Goal: Task Accomplishment & Management: Manage account settings

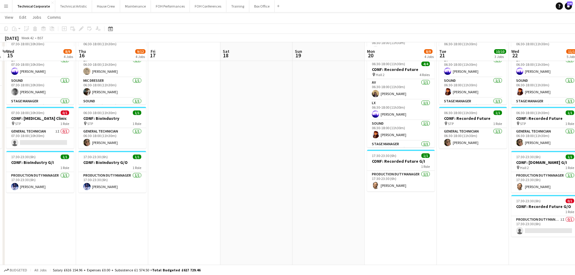
scroll to position [151, 0]
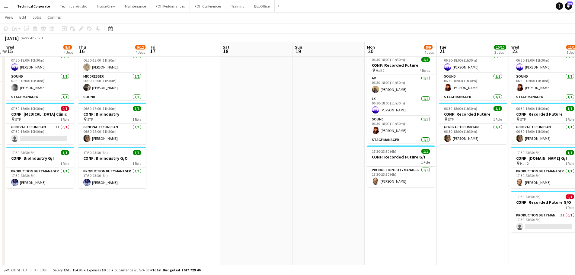
drag, startPoint x: 438, startPoint y: 199, endPoint x: 366, endPoint y: 212, distance: 73.9
click at [366, 212] on app-calendar-viewport "Mon 13 3/3 1 Job Tue 14 7/8 3 Jobs Wed 15 8/9 4 Jobs Thu 16 9/12 4 Jobs Fri 17 …" at bounding box center [287, 124] width 575 height 503
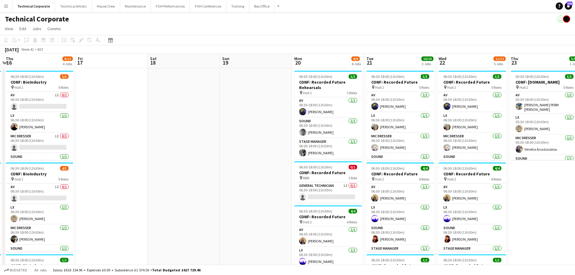
scroll to position [0, 179]
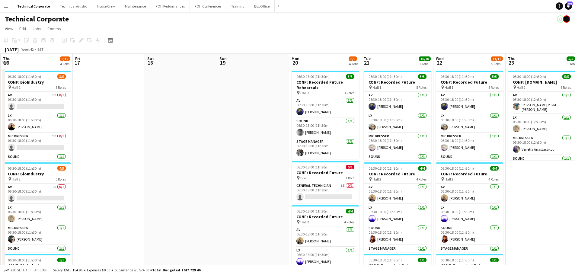
drag, startPoint x: 522, startPoint y: 198, endPoint x: 417, endPoint y: 193, distance: 105.0
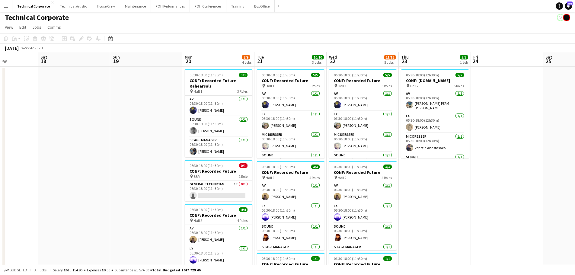
scroll to position [0, 0]
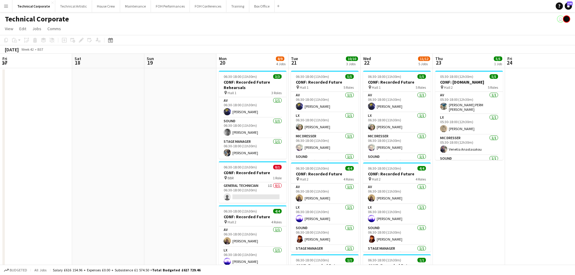
drag, startPoint x: 394, startPoint y: 175, endPoint x: 408, endPoint y: 173, distance: 14.6
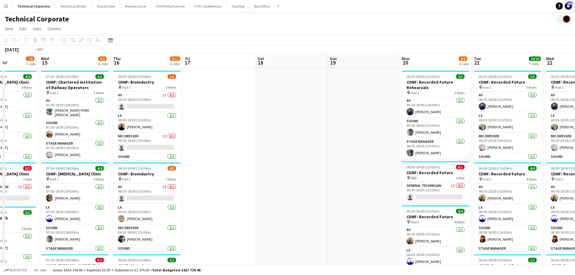
drag, startPoint x: 412, startPoint y: 180, endPoint x: 421, endPoint y: 180, distance: 9.1
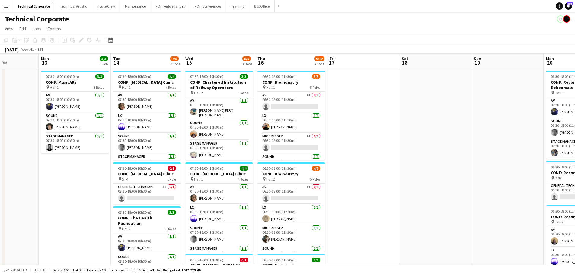
scroll to position [0, 169]
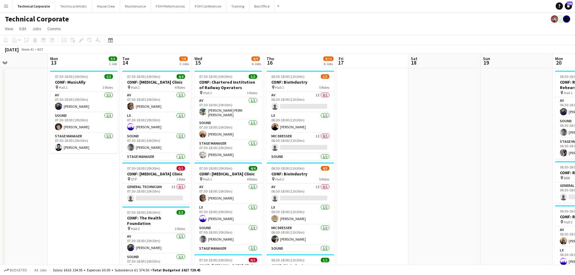
click at [411, 105] on app-date-cell at bounding box center [445, 241] width 72 height 346
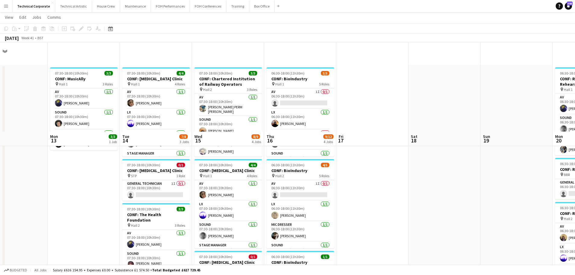
scroll to position [0, 0]
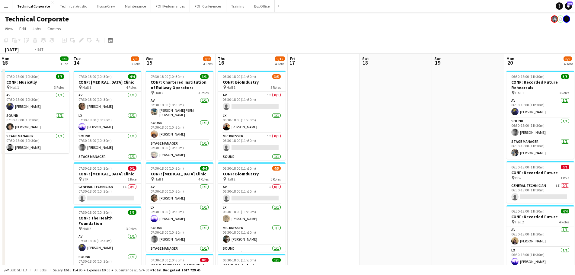
drag, startPoint x: 221, startPoint y: 206, endPoint x: 213, endPoint y: 204, distance: 8.0
click at [214, 205] on app-calendar-viewport "Fri 10 Sat 11 Sun 12 Mon 13 3/3 1 Job Tue 14 7/8 3 Jobs Wed 15 8/9 4 Jobs Thu 1…" at bounding box center [287, 234] width 575 height 360
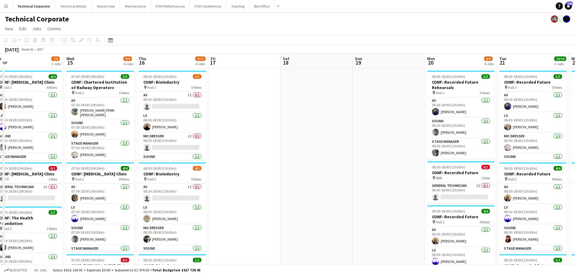
drag, startPoint x: 457, startPoint y: 191, endPoint x: 521, endPoint y: 189, distance: 64.4
click at [493, 191] on app-calendar-viewport "Sat 11 Sun 12 Mon 13 3/3 1 Job Tue 14 7/8 3 Jobs Wed 15 8/9 4 Jobs Thu 16 9/12 …" at bounding box center [287, 234] width 575 height 360
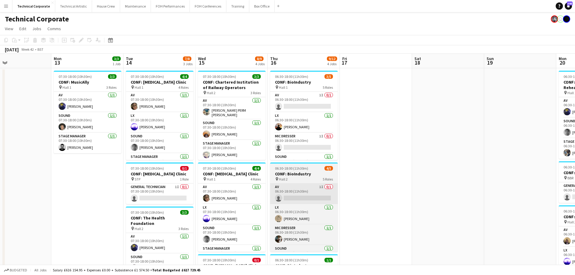
drag, startPoint x: 259, startPoint y: 189, endPoint x: 444, endPoint y: 193, distance: 185.5
click at [433, 194] on app-calendar-viewport "Fri 10 Sat 11 Sun 12 Mon 13 3/3 1 Job Tue 14 7/8 3 Jobs Wed 15 8/9 4 Jobs Thu 1…" at bounding box center [287, 234] width 575 height 360
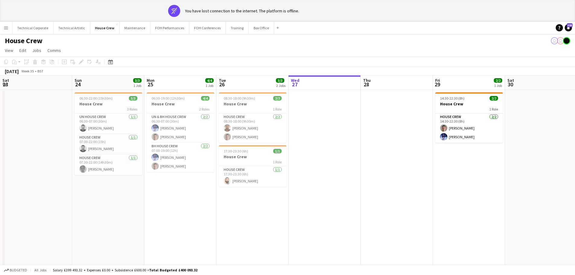
scroll to position [0, 189]
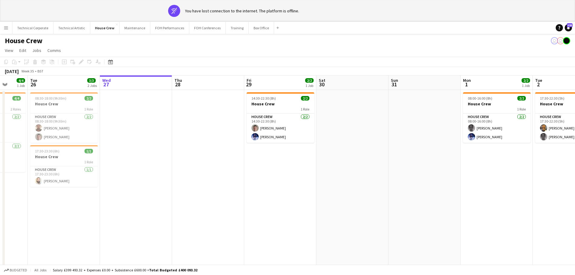
drag, startPoint x: 180, startPoint y: 177, endPoint x: 224, endPoint y: 169, distance: 44.2
click at [165, 176] on app-calendar-viewport "Sat 23 Sun 24 3/3 1 Job Mon 25 4/4 1 Job Tue 26 3/3 2 Jobs Wed 27 Thu 28 Fri 29…" at bounding box center [287, 181] width 575 height 211
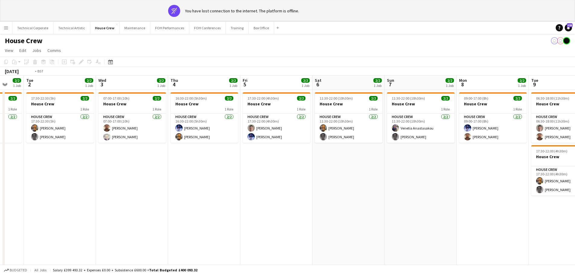
drag, startPoint x: 251, startPoint y: 172, endPoint x: 207, endPoint y: 169, distance: 44.2
click at [207, 169] on app-calendar-viewport "Fri 29 2/2 1 Job Sat 30 Sun 31 Mon 1 2/2 1 Job Tue 2 2/2 1 Job Wed 3 2/2 1 Job …" at bounding box center [287, 181] width 575 height 211
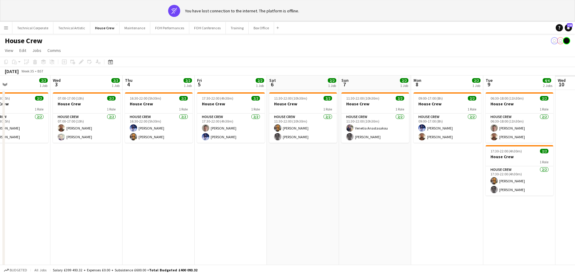
drag, startPoint x: 474, startPoint y: 176, endPoint x: 198, endPoint y: 184, distance: 276.2
click at [194, 185] on app-calendar-viewport "Sun 31 Mon 1 2/2 1 Job Tue 2 2/2 1 Job Wed 3 2/2 1 Job Thu 4 2/2 1 Job Fri 5 2/…" at bounding box center [287, 181] width 575 height 211
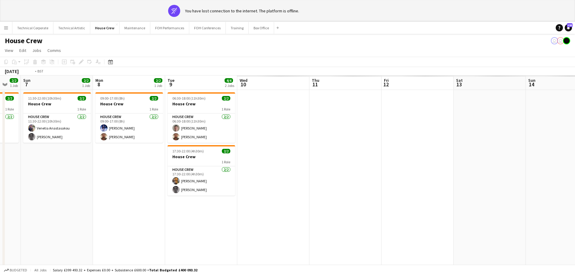
drag, startPoint x: 485, startPoint y: 185, endPoint x: 256, endPoint y: 188, distance: 229.6
click at [248, 192] on app-calendar-viewport "Wed 3 2/2 1 Job Thu 4 2/2 1 Job Fri 5 2/2 1 Job Sat 6 2/2 1 Job Sun 7 2/2 1 Job…" at bounding box center [287, 181] width 575 height 211
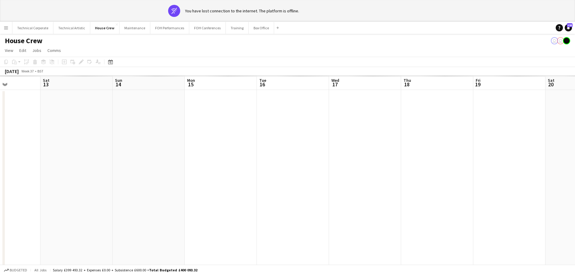
drag, startPoint x: 454, startPoint y: 181, endPoint x: 189, endPoint y: 180, distance: 265.2
click at [189, 182] on app-calendar-viewport "Tue 9 4/4 2 Jobs Wed 10 Thu 11 Fri 12 Sat 13 Sun 14 Mon 15 Tue 16 Wed 17 Thu 18…" at bounding box center [287, 181] width 575 height 211
drag, startPoint x: 487, startPoint y: 179, endPoint x: 303, endPoint y: 158, distance: 184.6
click at [198, 172] on app-calendar-viewport "Tue 9 4/4 2 Jobs Wed 10 Thu 11 Fri 12 Sat 13 Sun 14 Mon 15 Tue 16 Wed 17 Thu 18…" at bounding box center [287, 181] width 575 height 211
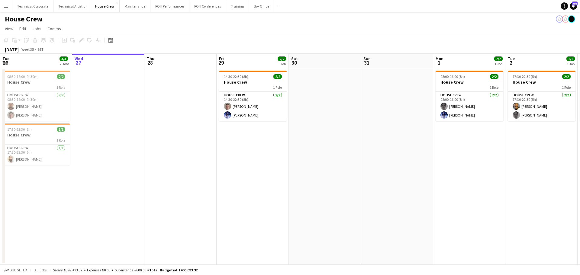
drag, startPoint x: 259, startPoint y: 187, endPoint x: 274, endPoint y: 188, distance: 14.8
click at [259, 187] on app-date-cell "14:30-22:30 (8h) 2/2 House Crew 1 Role House Crew [DATE] 14:30-22:30 (8h) [PERS…" at bounding box center [253, 166] width 72 height 197
drag, startPoint x: 502, startPoint y: 213, endPoint x: 512, endPoint y: 213, distance: 9.7
click at [512, 213] on app-calendar-viewport "Sun 24 3/3 1 Job Mon 25 4/4 1 Job Tue 26 3/3 2 Jobs Wed 27 Thu 28 Fri 29 2/2 1 …" at bounding box center [290, 159] width 580 height 211
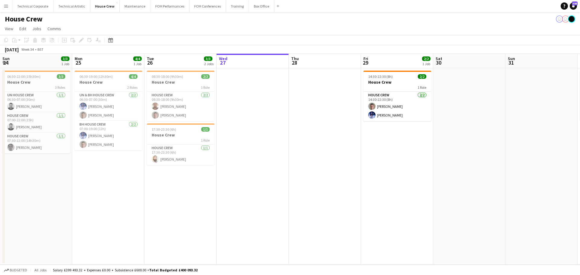
scroll to position [0, 143]
click at [169, 156] on app-calendar-viewport "Fri 22 2/2 1 Job Sat 23 Sun 24 3/3 1 Job Mon 25 4/4 1 Job Tue 26 3/3 2 Jobs Wed…" at bounding box center [290, 159] width 580 height 211
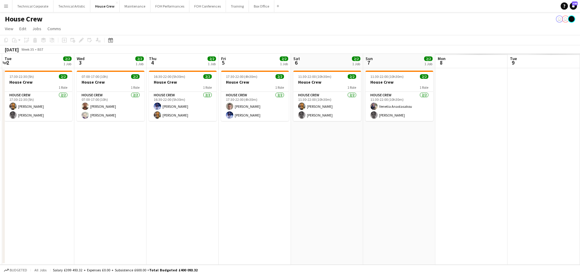
drag, startPoint x: 281, startPoint y: 168, endPoint x: 179, endPoint y: 165, distance: 102.7
click at [172, 167] on app-calendar-viewport "Fri 29 2/2 1 Job Sat 30 Sun 31 Mon 1 2/2 1 Job Tue 2 2/2 1 Job Wed 3 2/2 1 Job …" at bounding box center [290, 159] width 580 height 211
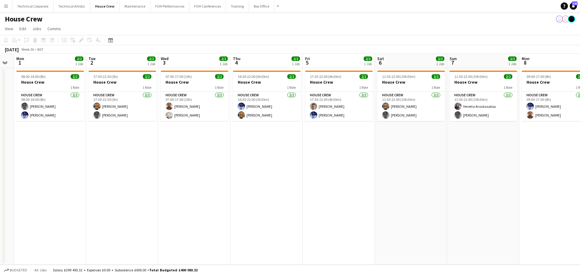
drag, startPoint x: 400, startPoint y: 163, endPoint x: 245, endPoint y: 171, distance: 155.5
click at [142, 189] on app-calendar-viewport "Fri 29 2/2 1 Job Sat 30 Sun 31 Mon 1 2/2 1 Job Tue 2 2/2 1 Job Wed 3 2/2 1 Job …" at bounding box center [290, 159] width 580 height 211
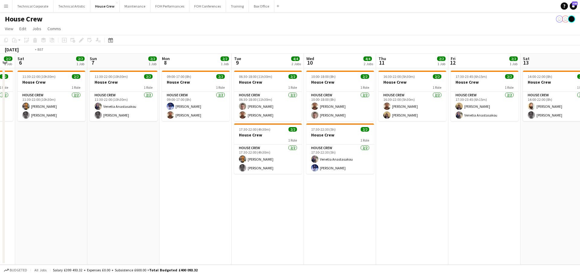
drag, startPoint x: 336, startPoint y: 179, endPoint x: 352, endPoint y: 166, distance: 19.6
click at [177, 182] on app-calendar-viewport "Wed 3 2/2 1 Job Thu 4 2/2 1 Job Fri 5 2/2 1 Job Sat 6 2/2 1 Job Sun 7 2/2 1 Job…" at bounding box center [290, 159] width 580 height 211
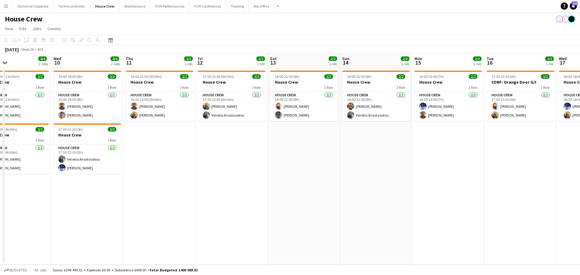
drag, startPoint x: 184, startPoint y: 177, endPoint x: 445, endPoint y: 159, distance: 261.7
click at [182, 176] on app-calendar-viewport "Sun 7 2/2 1 Job Mon 8 2/2 1 Job Tue 9 4/4 2 Jobs Wed 10 4/4 2 Jobs Thu 11 2/2 1…" at bounding box center [290, 159] width 580 height 211
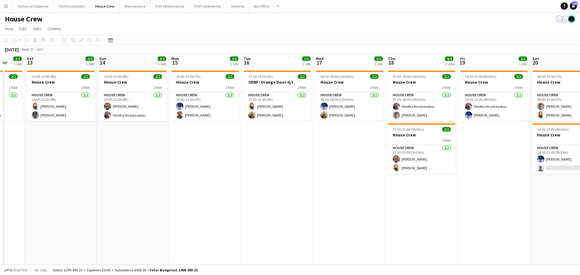
scroll to position [0, 309]
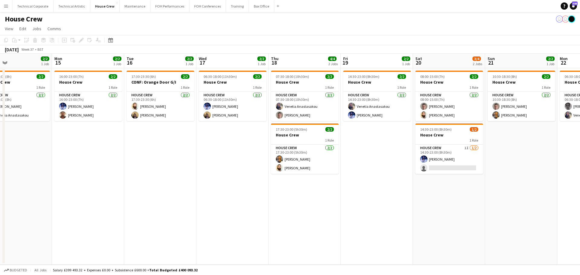
drag, startPoint x: 425, startPoint y: 163, endPoint x: 331, endPoint y: 170, distance: 94.2
click at [331, 170] on app-calendar-viewport "Wed 10 4/4 2 Jobs Thu 11 2/2 1 Job Fri 12 2/2 1 Job Sat 13 2/2 1 Job Sun 14 2/2…" at bounding box center [290, 159] width 580 height 211
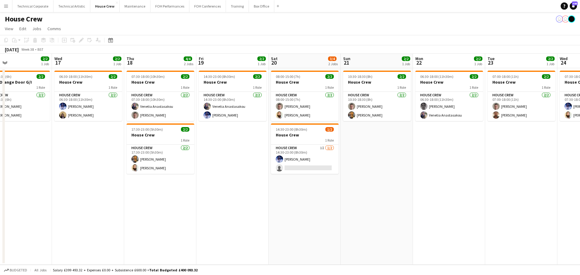
drag, startPoint x: 395, startPoint y: 161, endPoint x: 220, endPoint y: 167, distance: 175.0
click at [195, 172] on app-calendar-viewport "Fri 12 2/2 1 Job Sat 13 2/2 1 Job Sun 14 2/2 1 Job Mon 15 2/2 1 Job Tue 16 2/2 …" at bounding box center [290, 159] width 580 height 211
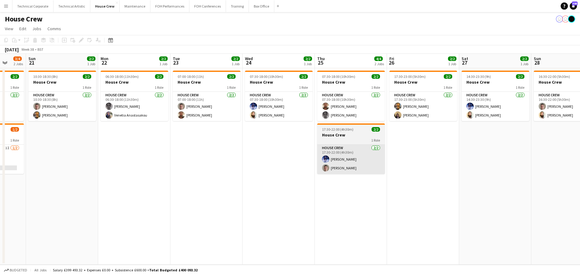
drag, startPoint x: 266, startPoint y: 187, endPoint x: 374, endPoint y: 156, distance: 111.8
click at [233, 185] on app-calendar-viewport "Wed 17 2/2 1 Job Thu 18 4/4 2 Jobs Fri 19 2/2 1 Job Sat 20 3/4 2 Jobs Sun 21 2/…" at bounding box center [290, 159] width 580 height 211
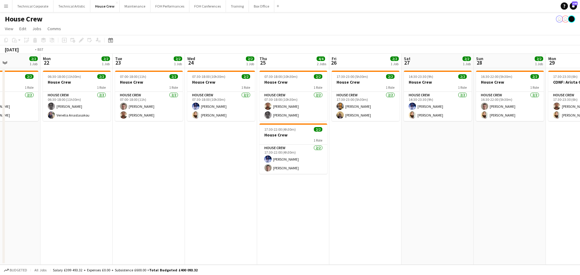
drag, startPoint x: 456, startPoint y: 154, endPoint x: 293, endPoint y: 170, distance: 164.5
click at [285, 173] on app-calendar-viewport "Wed 17 2/2 1 Job Thu 18 4/4 2 Jobs Fri 19 2/2 1 Job Sat 20 3/4 2 Jobs Sun 21 2/…" at bounding box center [290, 159] width 580 height 211
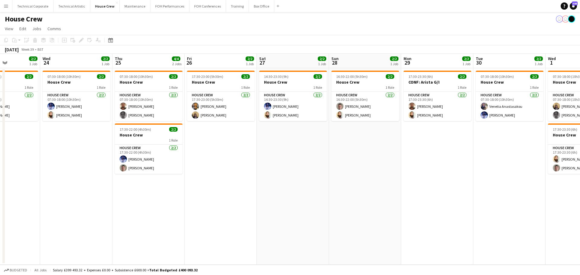
drag, startPoint x: 233, startPoint y: 179, endPoint x: 240, endPoint y: 177, distance: 7.0
click at [233, 179] on app-calendar-viewport "Sun 21 2/2 1 Job Mon 22 2/2 1 Job Tue 23 2/2 1 Job Wed 24 2/2 1 Job Thu 25 4/4 …" at bounding box center [290, 159] width 580 height 211
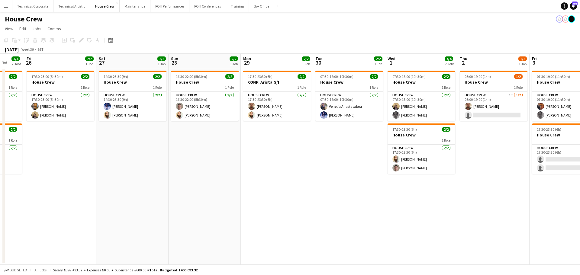
scroll to position [0, 243]
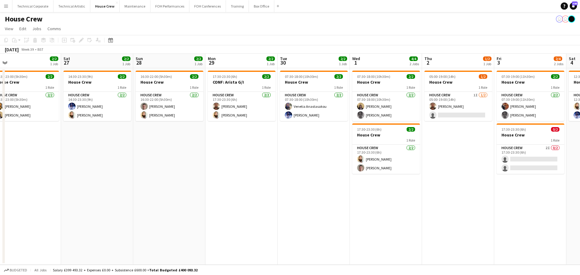
drag, startPoint x: 425, startPoint y: 162, endPoint x: 256, endPoint y: 196, distance: 172.1
click at [260, 196] on app-calendar-viewport "Tue 23 2/2 1 Job Wed 24 2/2 1 Job Thu 25 4/4 2 Jobs Fri 26 2/2 1 Job Sat 27 2/2…" at bounding box center [290, 159] width 580 height 211
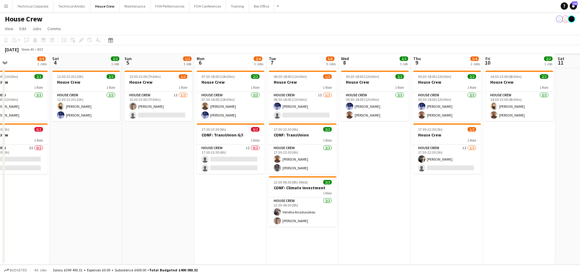
drag, startPoint x: 356, startPoint y: 201, endPoint x: 263, endPoint y: 205, distance: 92.8
click at [263, 205] on app-calendar-viewport "Mon 29 2/2 1 Job Tue 30 2/2 1 Job Wed 1 4/4 2 Jobs Thu 2 1/2 1 Job Fri 3 2/4 2 …" at bounding box center [290, 159] width 580 height 211
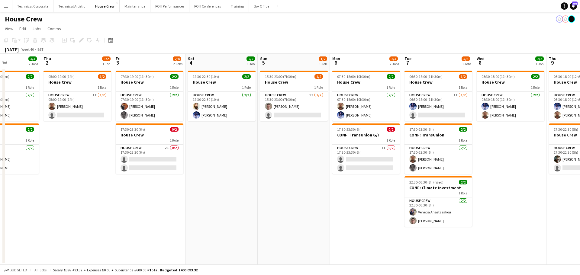
click at [376, 165] on app-card-role "House Crew 1I 0/2 17:30-23:30 (6h) single-neutral-actions single-neutral-actions" at bounding box center [366, 159] width 68 height 29
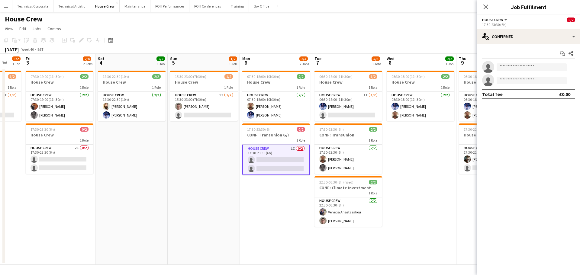
drag, startPoint x: 343, startPoint y: 208, endPoint x: 295, endPoint y: 200, distance: 49.7
click at [289, 208] on app-calendar-viewport "Mon 29 2/2 1 Job Tue 30 2/2 1 Job Wed 1 4/4 2 Jobs Thu 2 1/2 1 Job Fri 3 2/4 2 …" at bounding box center [290, 159] width 580 height 211
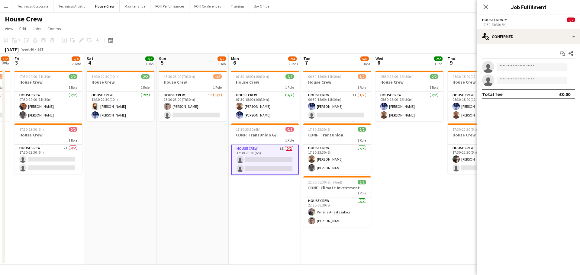
click at [522, 44] on div "Start chat Share single-neutral-actions single-neutral-actions Total fee £0.00" at bounding box center [528, 74] width 103 height 60
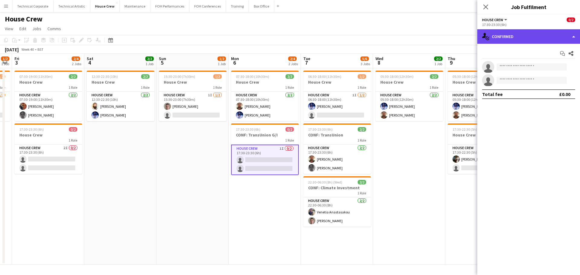
click at [527, 40] on div "single-neutral-actions-check-2 Confirmed" at bounding box center [528, 36] width 103 height 15
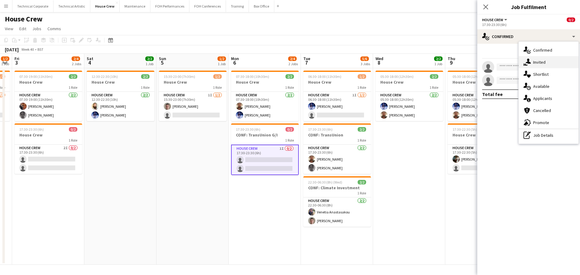
click at [538, 59] on div "single-neutral-actions-share-1 Invited" at bounding box center [549, 62] width 60 height 12
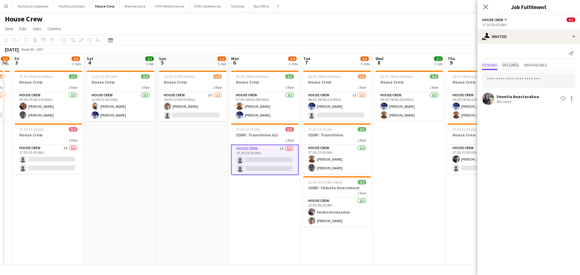
click at [516, 66] on span "Declined" at bounding box center [510, 65] width 17 height 4
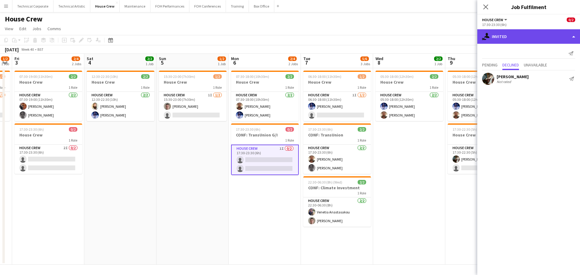
click at [528, 31] on div "single-neutral-actions-share-1 Invited" at bounding box center [528, 36] width 103 height 15
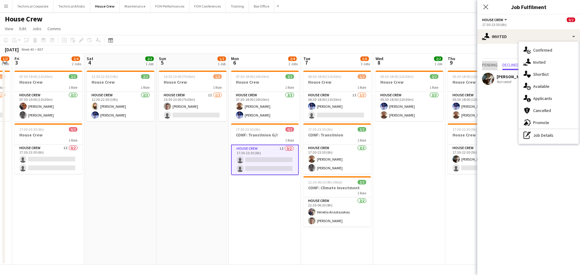
click at [486, 61] on span "Pending" at bounding box center [489, 65] width 15 height 9
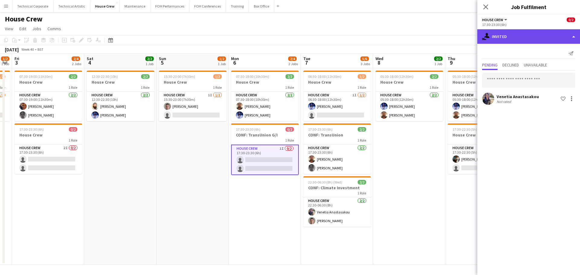
click at [528, 35] on div "single-neutral-actions-share-1 Invited" at bounding box center [528, 36] width 103 height 15
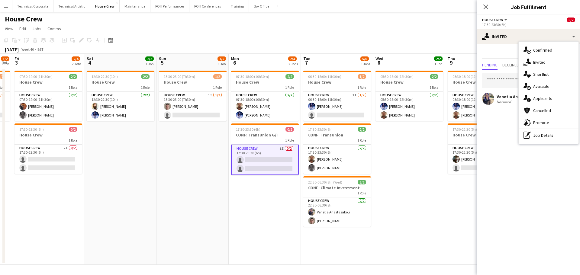
click at [546, 85] on div "single-neutral-actions-upload Available" at bounding box center [549, 86] width 60 height 12
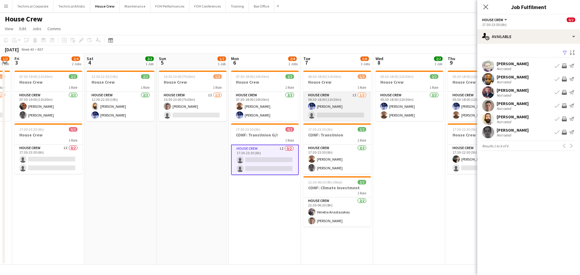
click at [338, 104] on app-card-role "House Crew 1I 1/2 06:30-18:00 (11h30m) Ed Dampier single-neutral-actions" at bounding box center [337, 106] width 68 height 29
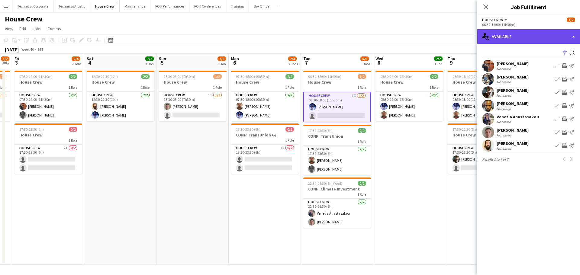
click at [518, 32] on div "single-neutral-actions-upload Available" at bounding box center [528, 36] width 103 height 15
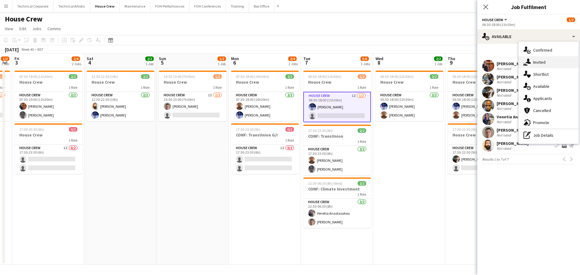
click at [540, 65] on div "single-neutral-actions-share-1 Invited" at bounding box center [549, 62] width 60 height 12
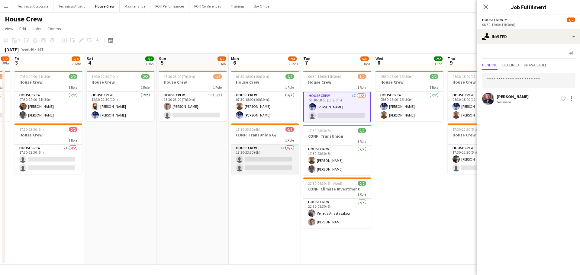
click at [281, 154] on app-card-role "House Crew 1I 0/2 17:30-23:30 (6h) single-neutral-actions single-neutral-actions" at bounding box center [265, 159] width 68 height 29
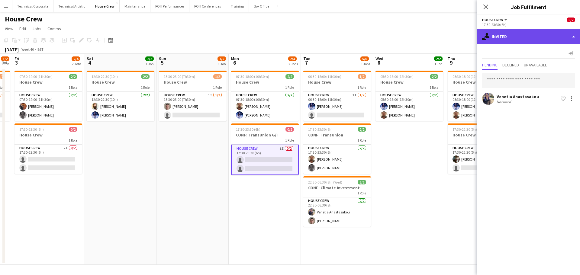
click at [522, 44] on div "single-neutral-actions-share-1 Invited" at bounding box center [528, 36] width 103 height 15
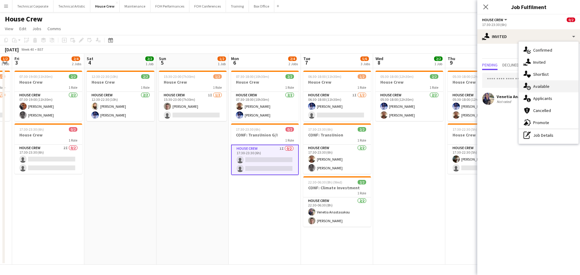
click at [542, 92] on div "single-neutral-actions-upload Available" at bounding box center [549, 86] width 60 height 12
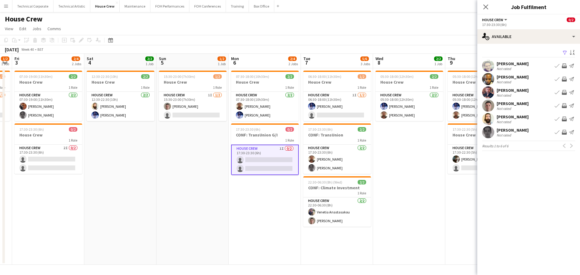
click at [565, 120] on app-icon "Invite crew" at bounding box center [564, 119] width 5 height 5
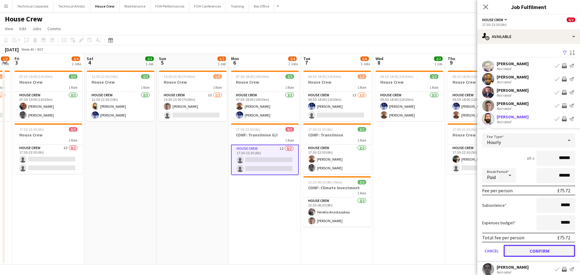
click at [551, 253] on button "Confirm" at bounding box center [540, 251] width 72 height 12
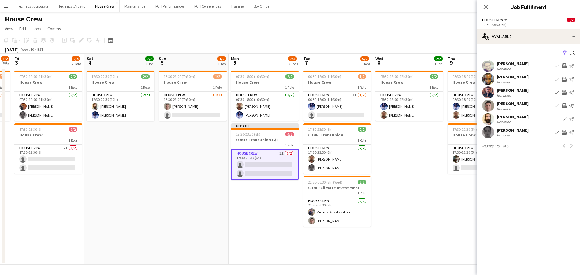
click at [390, 218] on app-date-cell "05:30-18:00 (12h30m) 2/2 House Crew 1 Role House Crew 2/2 05:30-18:00 (12h30m) …" at bounding box center [409, 166] width 72 height 197
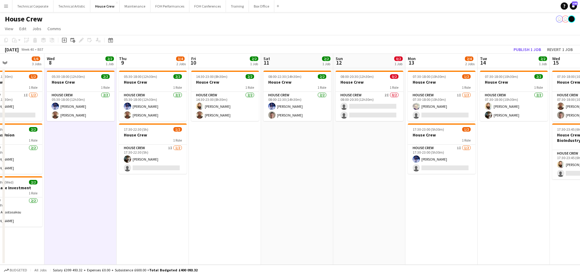
drag, startPoint x: 510, startPoint y: 210, endPoint x: 322, endPoint y: 204, distance: 188.0
click at [322, 204] on app-calendar-viewport "Fri 3 2/4 2 Jobs Sat 4 2/2 1 Job Sun 5 1/2 1 Job Mon 6 2/4 2 Jobs Tue 7 5/6 3 J…" at bounding box center [290, 159] width 580 height 211
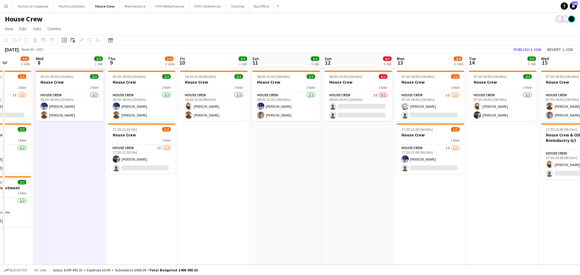
drag, startPoint x: 465, startPoint y: 154, endPoint x: 313, endPoint y: 160, distance: 152.1
click at [313, 160] on app-calendar-viewport "Sun 5 1/2 1 Job Mon 6 2/4 2 Jobs Tue 7 5/6 3 Jobs Wed 8 2/2 1 Job Thu 9 3/4 2 J…" at bounding box center [290, 159] width 580 height 211
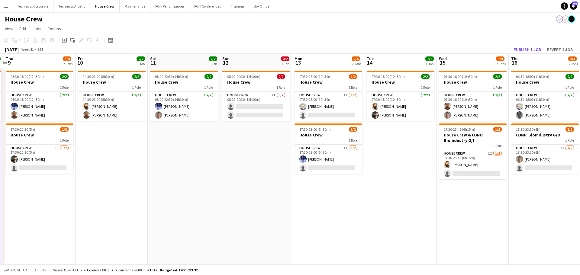
drag, startPoint x: 382, startPoint y: 109, endPoint x: 280, endPoint y: 114, distance: 102.2
click at [280, 114] on app-calendar-viewport "Sun 5 1/2 1 Job Mon 6 2/4 2 Jobs Tue 7 5/6 3 Jobs Wed 8 2/2 1 Job Thu 9 3/4 2 J…" at bounding box center [290, 159] width 580 height 211
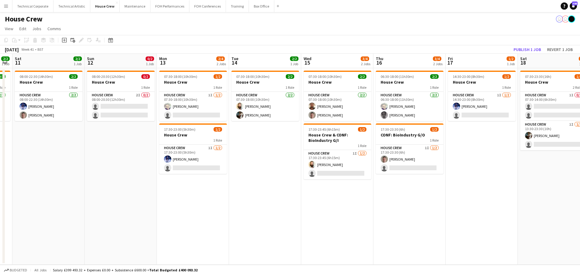
drag, startPoint x: 412, startPoint y: 172, endPoint x: 276, endPoint y: 177, distance: 135.7
click at [276, 177] on app-calendar-viewport "Tue 7 5/6 3 Jobs Wed 8 2/2 1 Job Thu 9 3/4 2 Jobs Fri 10 2/2 1 Job Sat 11 2/2 1…" at bounding box center [290, 159] width 580 height 211
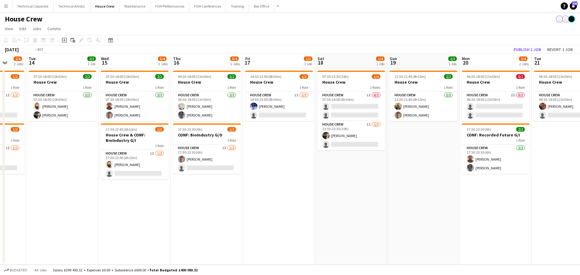
scroll to position [0, 216]
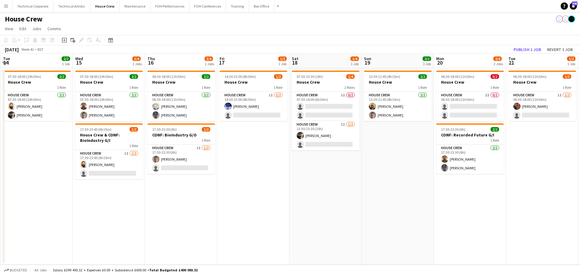
drag, startPoint x: 475, startPoint y: 179, endPoint x: 247, endPoint y: 179, distance: 228.1
click at [247, 179] on app-calendar-viewport "Sat 11 2/2 1 Job Sun 12 0/2 1 Job Mon 13 2/4 2 Jobs Tue 14 2/2 1 Job Wed 15 3/4…" at bounding box center [290, 159] width 580 height 211
click at [323, 107] on app-card-role "House Crew 1I 0/2 07:30-14:00 (6h30m) single-neutral-actions single-neutral-act…" at bounding box center [326, 106] width 68 height 29
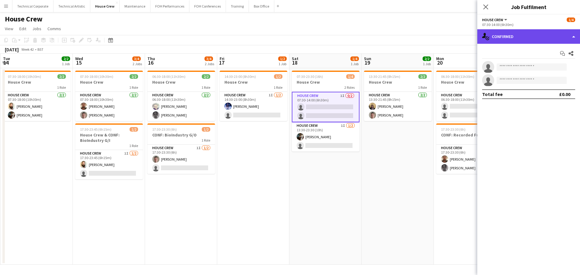
click at [520, 41] on div "single-neutral-actions-check-2 Confirmed" at bounding box center [528, 36] width 103 height 15
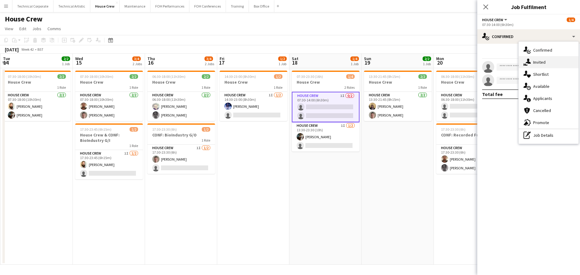
click at [525, 59] on icon "single-neutral-actions-share-1" at bounding box center [527, 62] width 7 height 7
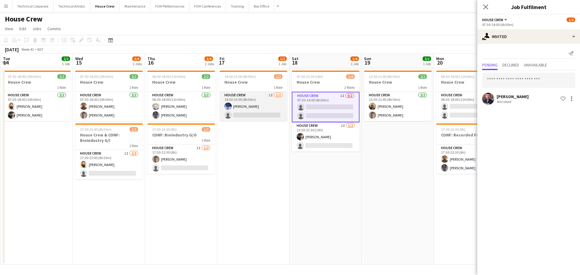
click at [243, 106] on app-card-role "House Crew 1I 1/2 14:30-23:00 (8h30m) Ed Dampier single-neutral-actions" at bounding box center [254, 106] width 68 height 29
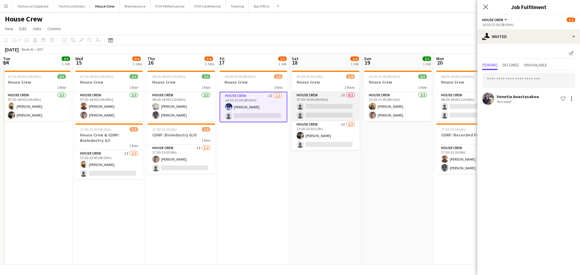
click at [334, 115] on app-card-role "House Crew 1I 0/2 07:30-14:00 (6h30m) single-neutral-actions single-neutral-act…" at bounding box center [326, 106] width 68 height 29
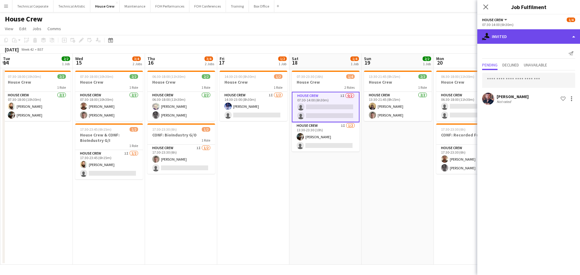
click at [517, 37] on div "single-neutral-actions-share-1 Invited" at bounding box center [528, 36] width 103 height 15
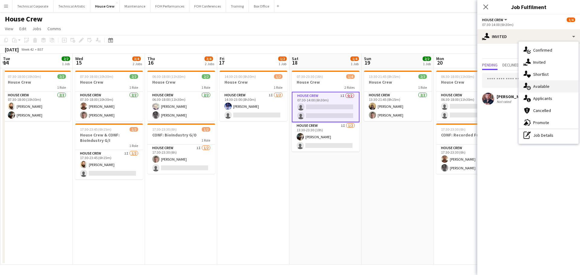
click at [547, 90] on div "single-neutral-actions-upload Available" at bounding box center [549, 86] width 60 height 12
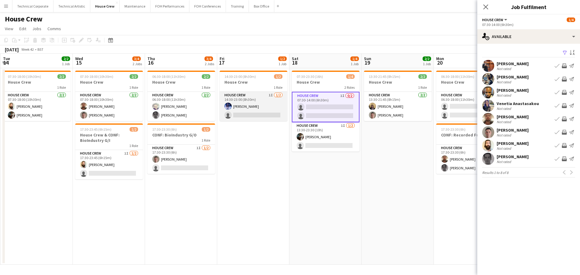
click at [270, 109] on app-card-role "House Crew 1I 1/2 14:30-23:00 (8h30m) Ed Dampier single-neutral-actions" at bounding box center [254, 106] width 68 height 29
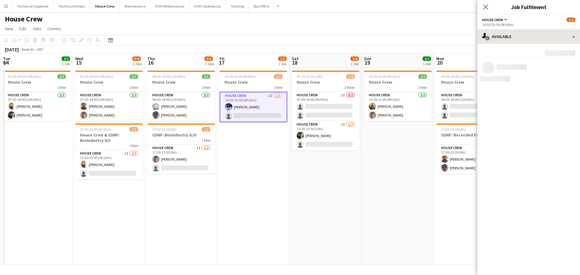
click at [514, 40] on div "single-neutral-actions-upload Available" at bounding box center [528, 36] width 103 height 15
click at [0, 0] on div "single-neutral-actions-share-1 Invited" at bounding box center [0, 0] width 0 height 0
click at [329, 96] on app-card-role "House Crew 1I 0/2 07:30-14:00 (6h30m) single-neutral-actions single-neutral-act…" at bounding box center [326, 106] width 68 height 29
click at [535, 42] on div "single-neutral-actions-share-1 Invited" at bounding box center [528, 36] width 103 height 15
click at [0, 0] on div "single-neutral-actions-upload Available" at bounding box center [0, 0] width 0 height 0
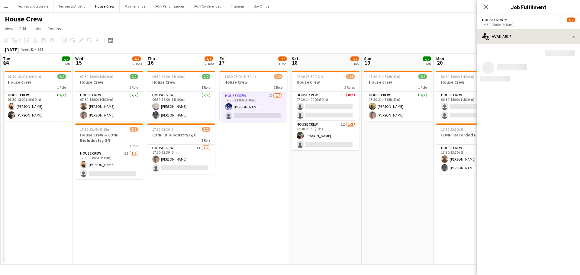
click button "Invite crew"
click button "Confirm"
click at [341, 148] on app-card-role "House Crew 1I 1/2 13:30-23:30 (10h) Henry Loveday single-neutral-actions" at bounding box center [326, 135] width 68 height 29
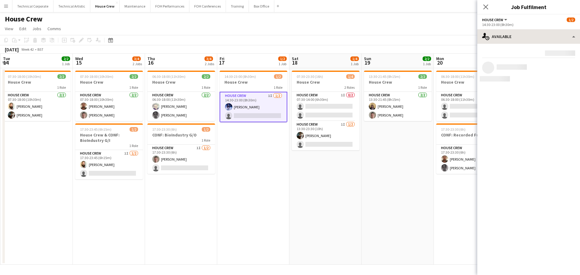
click at [536, 30] on div "single-neutral-actions-upload Available" at bounding box center [528, 36] width 103 height 15
click at [0, 0] on div "single-neutral-actions-share-1 Invited" at bounding box center [0, 0] width 0 height 0
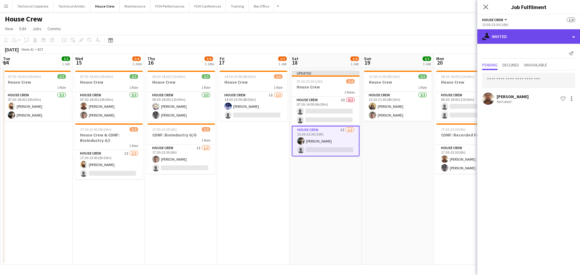
click at [527, 36] on div "single-neutral-actions-share-1 Invited" at bounding box center [528, 36] width 103 height 15
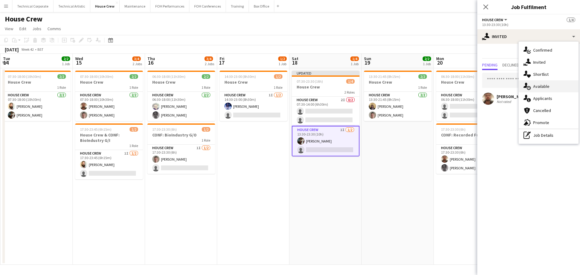
click at [546, 86] on div "single-neutral-actions-upload Available" at bounding box center [549, 86] width 60 height 12
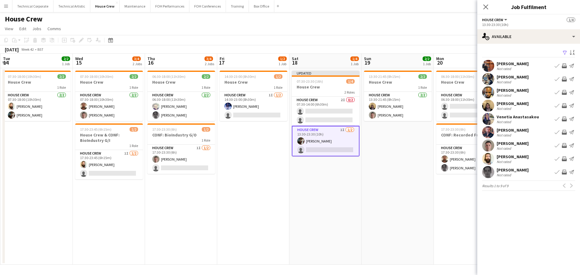
click at [424, 165] on app-date-cell "13:30-21:45 (8h15m) 2/2 House Crew 1 Role House Crew 2/2 13:30-21:45 (8h15m) Ja…" at bounding box center [398, 166] width 72 height 197
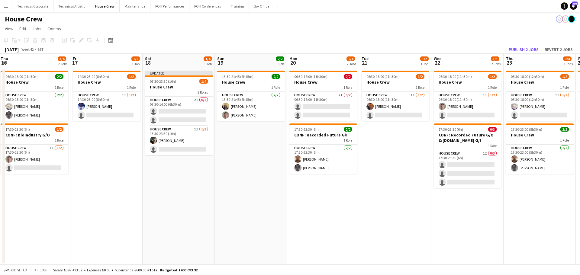
scroll to position [0, 231]
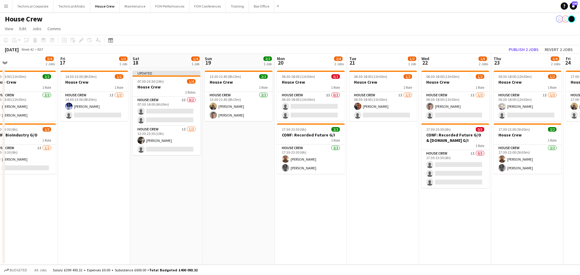
drag, startPoint x: 492, startPoint y: 188, endPoint x: 332, endPoint y: 188, distance: 159.2
click at [332, 188] on app-calendar-viewport "Mon 13 2/4 2 Jobs Tue 14 2/2 1 Job Wed 15 3/4 2 Jobs Thu 16 3/4 2 Jobs Fri 17 1…" at bounding box center [290, 159] width 580 height 211
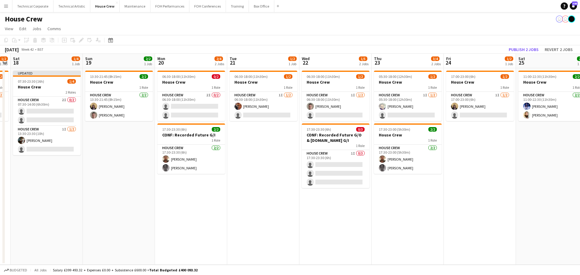
drag, startPoint x: 465, startPoint y: 192, endPoint x: 346, endPoint y: 191, distance: 119.6
click at [346, 191] on app-calendar-viewport "Wed 15 3/4 2 Jobs Thu 16 3/4 2 Jobs Fri 17 1/2 1 Job Sat 18 1/4 1 Job Sun 19 2/…" at bounding box center [290, 159] width 580 height 211
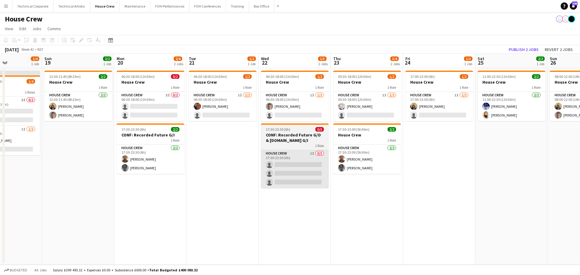
drag, startPoint x: 380, startPoint y: 198, endPoint x: 300, endPoint y: 175, distance: 83.3
click at [377, 198] on app-calendar-viewport "Wed 15 3/4 2 Jobs Thu 16 3/4 2 Jobs Fri 17 1/2 1 Job Sat 18 1/4 1 Job Sun 19 2/…" at bounding box center [290, 159] width 580 height 211
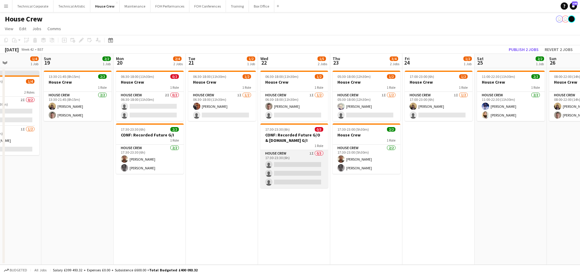
click at [292, 173] on app-card-role "House Crew 1I 0/3 17:30-23:30 (6h) single-neutral-actions single-neutral-action…" at bounding box center [294, 169] width 68 height 38
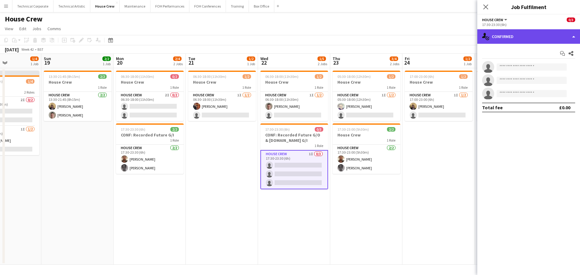
click at [514, 38] on div "single-neutral-actions-check-2 Confirmed" at bounding box center [528, 36] width 103 height 15
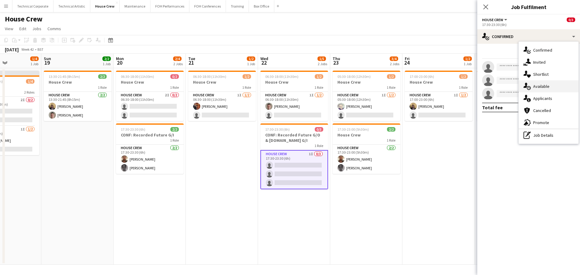
click at [537, 87] on div "single-neutral-actions-upload Available" at bounding box center [549, 86] width 60 height 12
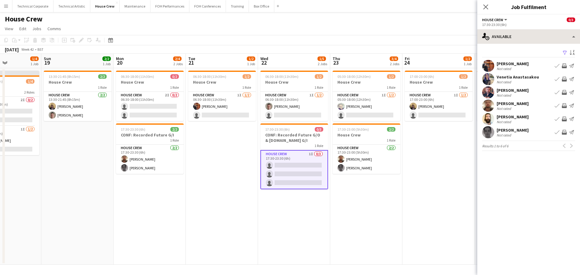
click at [521, 29] on app-options-switcher "House Crew All roles House Crew 0/3 17:30-23:30 (6h)" at bounding box center [528, 22] width 103 height 15
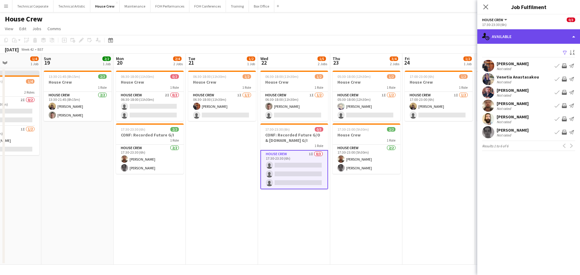
click at [528, 41] on div "single-neutral-actions-upload Available" at bounding box center [528, 36] width 103 height 15
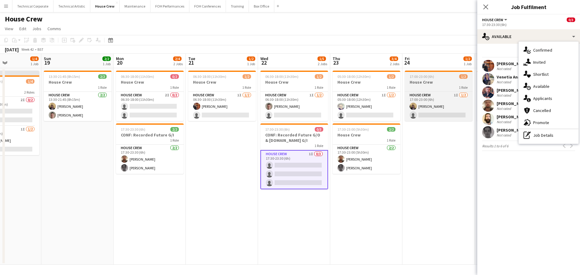
click at [370, 101] on app-card-role "House Crew 1I 1/2 05:30-18:00 (12h30m) Nick Brickell single-neutral-actions" at bounding box center [367, 106] width 68 height 29
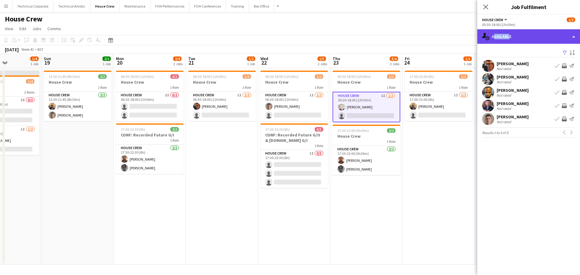
click at [506, 34] on div "single-neutral-actions-upload Available" at bounding box center [528, 36] width 103 height 15
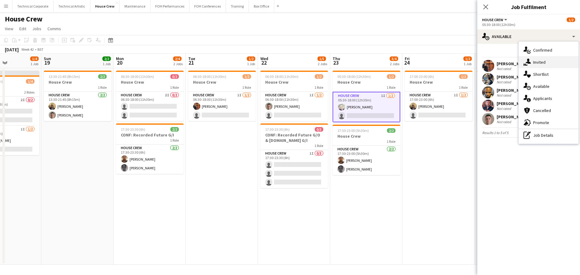
click at [535, 67] on div "single-neutral-actions-share-1 Invited" at bounding box center [549, 62] width 60 height 12
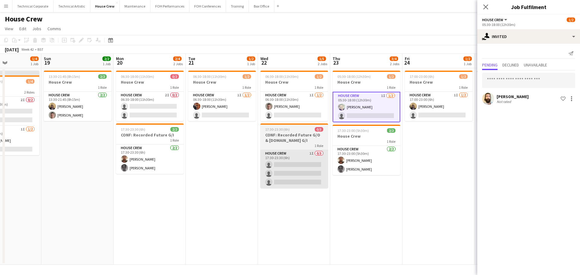
click at [288, 177] on app-card-role "House Crew 1I 0/3 17:30-23:30 (6h) single-neutral-actions single-neutral-action…" at bounding box center [294, 169] width 68 height 38
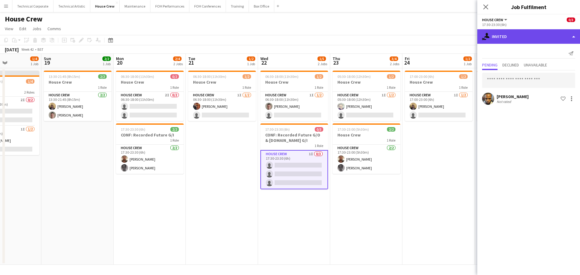
click at [500, 40] on div "single-neutral-actions-share-1 Invited" at bounding box center [528, 36] width 103 height 15
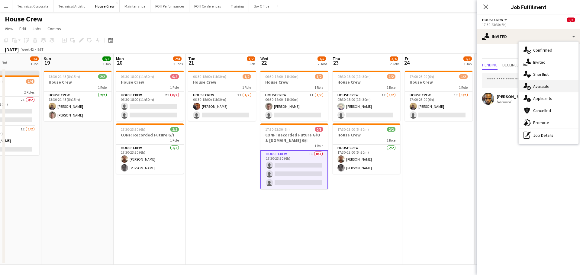
click at [536, 86] on div "single-neutral-actions-upload Available" at bounding box center [549, 86] width 60 height 12
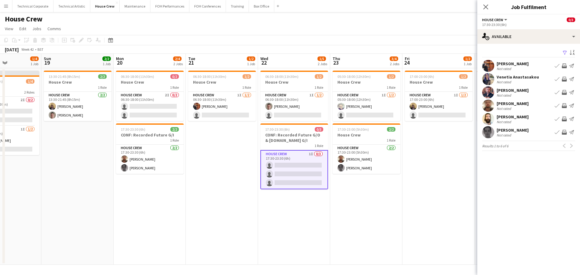
click at [563, 79] on app-icon "Invite crew" at bounding box center [564, 79] width 5 height 5
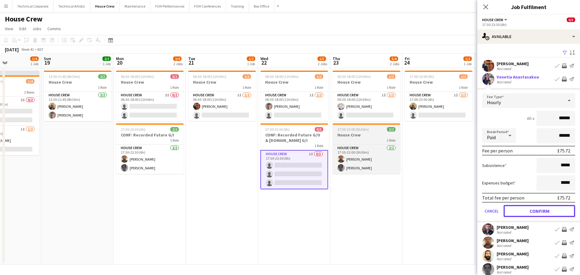
click at [548, 217] on button "Confirm" at bounding box center [540, 211] width 72 height 12
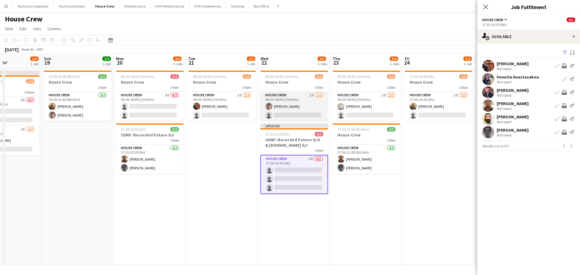
click at [315, 113] on app-card-role "House Crew 1I 1/2 06:30-18:00 (11h30m) Robert Buckland single-neutral-actions" at bounding box center [294, 106] width 68 height 29
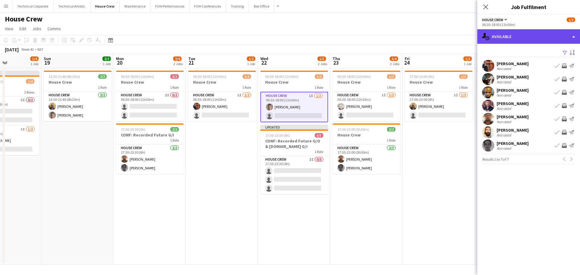
click at [526, 41] on div "single-neutral-actions-upload Available" at bounding box center [528, 36] width 103 height 15
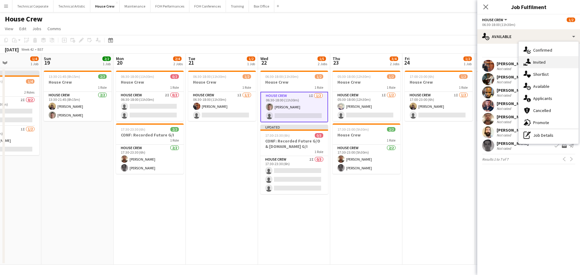
click at [541, 57] on div "single-neutral-actions-share-1 Invited" at bounding box center [549, 62] width 60 height 12
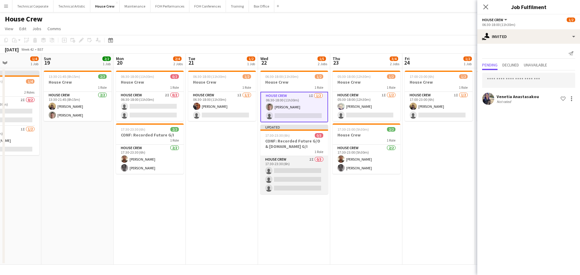
click at [303, 176] on app-card-role "House Crew 2I 0/3 17:30-23:30 (6h) single-neutral-actions single-neutral-action…" at bounding box center [294, 175] width 68 height 38
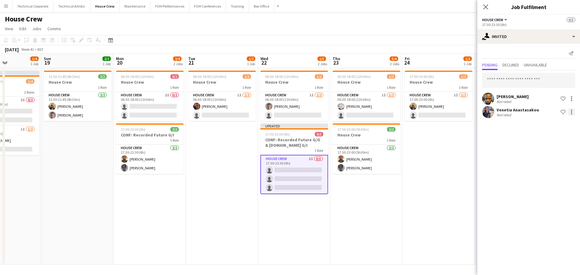
click at [569, 115] on div at bounding box center [571, 111] width 7 height 7
click at [547, 166] on span "Cancel invitation" at bounding box center [552, 166] width 35 height 5
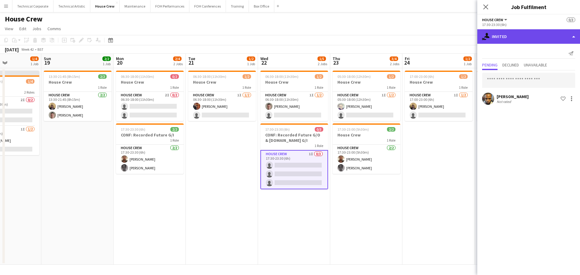
click at [527, 31] on div "single-neutral-actions-share-1 Invited" at bounding box center [528, 36] width 103 height 15
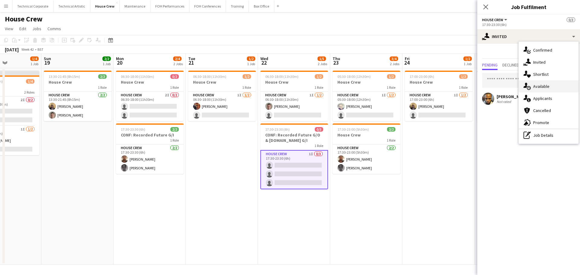
click at [561, 87] on div "single-neutral-actions-upload Available" at bounding box center [549, 86] width 60 height 12
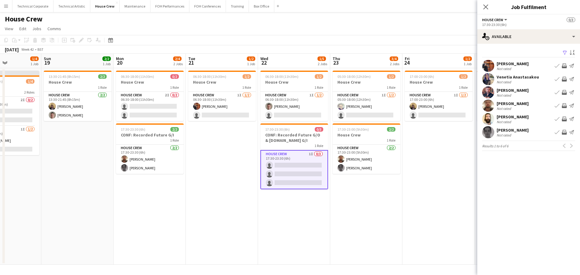
click at [563, 94] on app-icon "Invite crew" at bounding box center [564, 92] width 5 height 5
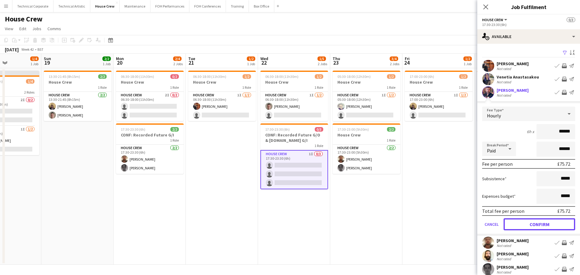
click at [551, 225] on button "Confirm" at bounding box center [540, 224] width 72 height 12
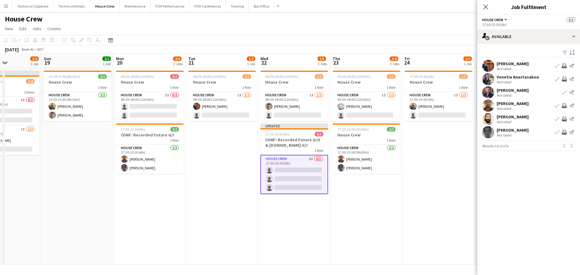
click at [564, 104] on app-icon "Invite crew" at bounding box center [564, 105] width 5 height 5
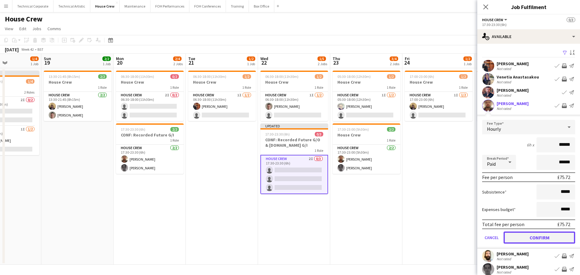
click at [534, 240] on button "Confirm" at bounding box center [540, 238] width 72 height 12
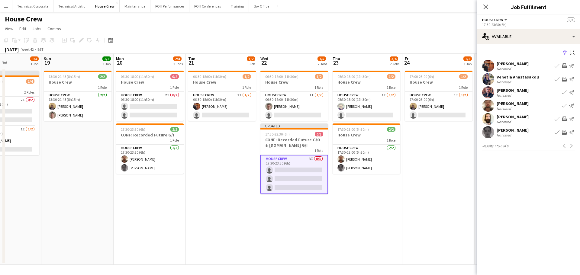
click at [563, 117] on app-icon "Invite crew" at bounding box center [564, 119] width 5 height 5
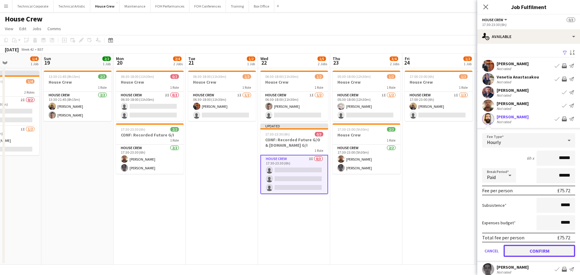
click at [536, 253] on button "Confirm" at bounding box center [540, 251] width 72 height 12
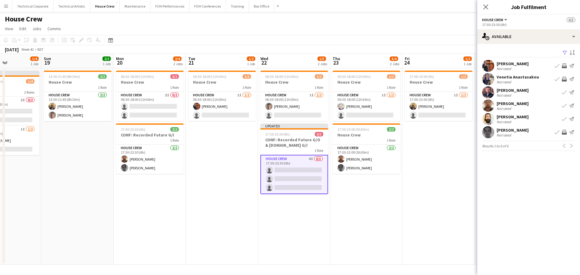
click at [390, 231] on app-date-cell "05:30-18:00 (12h30m) 1/2 House Crew 1 Role House Crew 1I 1/2 05:30-18:00 (12h30…" at bounding box center [366, 166] width 72 height 197
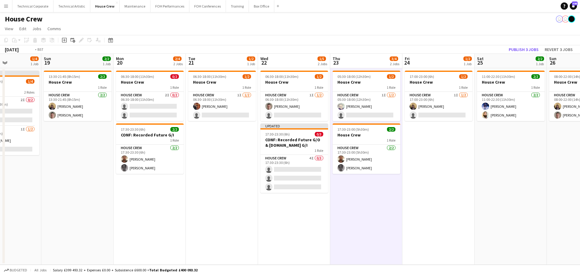
drag, startPoint x: 494, startPoint y: 158, endPoint x: 292, endPoint y: 168, distance: 201.4
click at [294, 168] on app-calendar-viewport "Wed 15 3/4 2 Jobs Thu 16 3/4 2 Jobs Fri 17 1/2 1 Job Sat 18 1/4 1 Job Sun 19 2/…" at bounding box center [290, 159] width 580 height 211
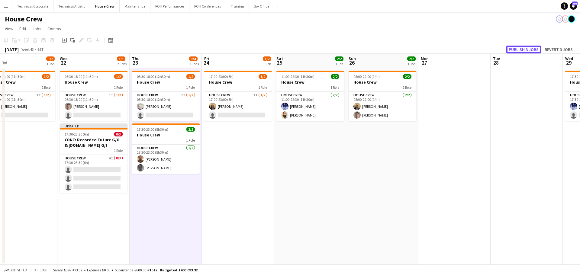
drag, startPoint x: 528, startPoint y: 50, endPoint x: 537, endPoint y: 164, distance: 114.5
click at [528, 51] on button "Publish 3 jobs" at bounding box center [523, 50] width 35 height 8
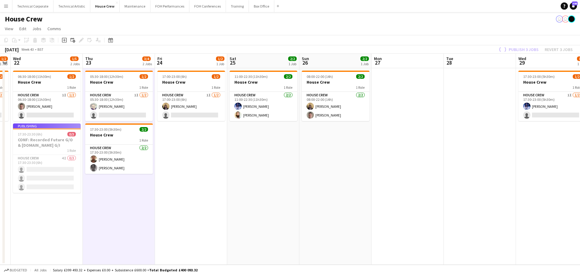
drag, startPoint x: 516, startPoint y: 172, endPoint x: 327, endPoint y: 189, distance: 189.6
click at [325, 189] on app-calendar-viewport "Fri 17 1/2 1 Job Sat 18 1/4 1 Job Sun 19 2/2 1 Job Mon 20 2/4 2 Jobs Tue 21 1/2…" at bounding box center [290, 159] width 580 height 211
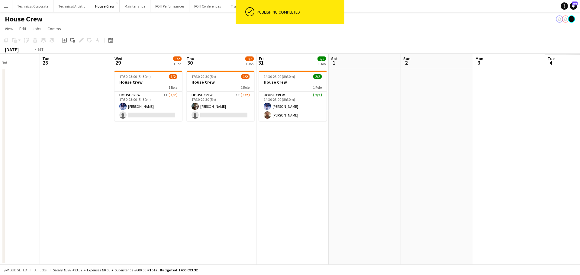
drag, startPoint x: 526, startPoint y: 191, endPoint x: 417, endPoint y: 186, distance: 109.2
click at [274, 195] on app-calendar-viewport "Thu 23 3/4 2 Jobs Fri 24 1/2 1 Job Sat 25 2/2 1 Job Sun 26 2/2 1 Job Mon 27 Tue…" at bounding box center [290, 159] width 580 height 211
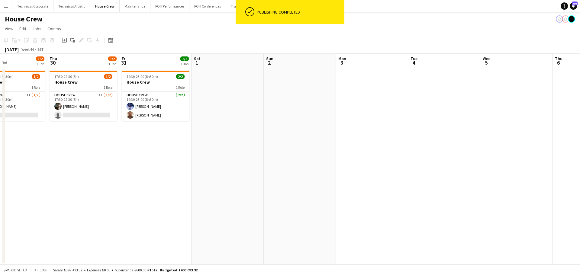
drag, startPoint x: 388, startPoint y: 196, endPoint x: 342, endPoint y: 194, distance: 46.9
click at [524, 183] on app-calendar-viewport "Mon 27 Tue 28 Wed 29 1/2 1 Job Thu 30 1/2 1 Job Fri 31 2/2 1 Job Sat 1 Sun 2 Mo…" at bounding box center [290, 159] width 580 height 211
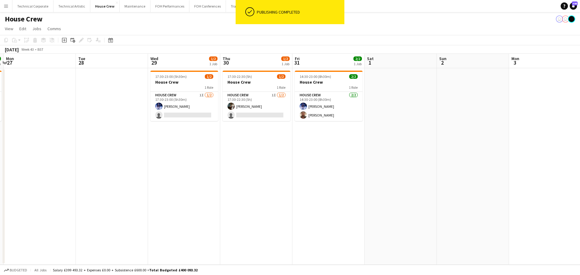
drag, startPoint x: 521, startPoint y: 208, endPoint x: 393, endPoint y: 215, distance: 127.4
click at [579, 212] on app-calendar-viewport "Sat 25 2/2 1 Job Sun 26 2/2 1 Job Mon 27 Tue 28 Wed 29 1/2 1 Job Thu 30 1/2 1 J…" at bounding box center [290, 159] width 580 height 211
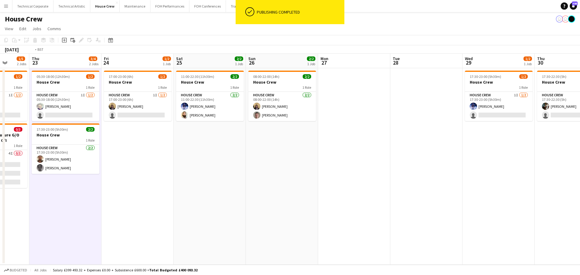
drag, startPoint x: 491, startPoint y: 201, endPoint x: 532, endPoint y: 197, distance: 41.3
click at [532, 197] on app-calendar-viewport "Tue 21 1/2 1 Job Wed 22 1/5 2 Jobs Thu 23 3/4 2 Jobs Fri 24 1/2 1 Job Sat 25 2/…" at bounding box center [290, 159] width 580 height 211
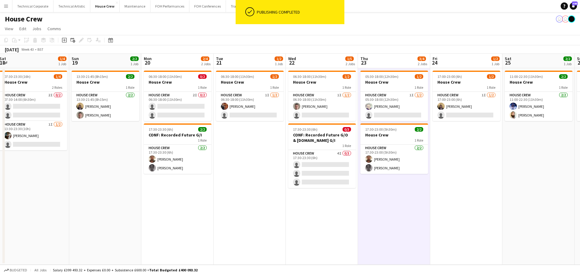
drag, startPoint x: 405, startPoint y: 198, endPoint x: 583, endPoint y: 205, distance: 178.1
click at [580, 205] on html "ok-circled Publishing completed Menu Boards Boards Boards All jobs Status Workf…" at bounding box center [290, 137] width 580 height 275
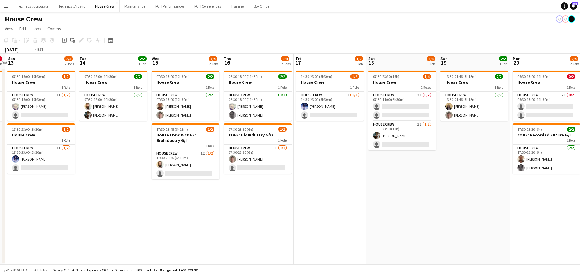
drag, startPoint x: 548, startPoint y: 217, endPoint x: 381, endPoint y: 213, distance: 166.8
click at [562, 218] on app-calendar-viewport "Sat 11 2/2 1 Job Sun 12 0/2 1 Job Mon 13 2/4 2 Jobs Tue 14 2/2 1 Job Wed 15 3/4…" at bounding box center [290, 159] width 580 height 211
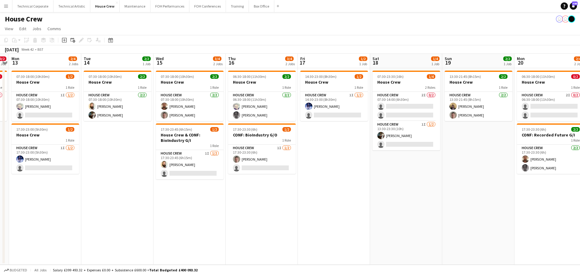
drag, startPoint x: 353, startPoint y: 210, endPoint x: 549, endPoint y: 203, distance: 195.9
click at [577, 204] on app-calendar-viewport "Sat 11 2/2 1 Job Sun 12 0/2 1 Job Mon 13 2/4 2 Jobs Tue 14 2/2 1 Job Wed 15 3/4…" at bounding box center [290, 159] width 580 height 211
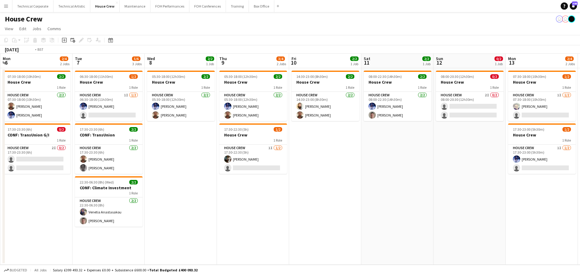
drag, startPoint x: 281, startPoint y: 184, endPoint x: 579, endPoint y: 191, distance: 297.6
click at [579, 191] on app-calendar-viewport "Sun 5 1/2 1 Job Mon 6 2/4 2 Jobs Tue 7 5/6 3 Jobs Wed 8 2/2 1 Job Thu 9 3/4 2 J…" at bounding box center [290, 159] width 580 height 211
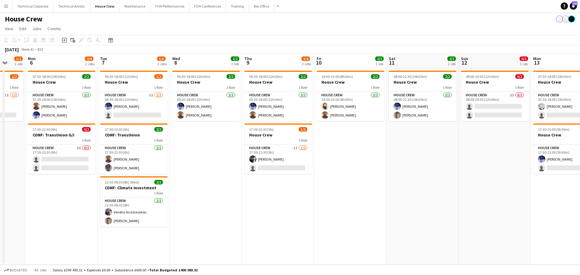
click at [580, 194] on html "Menu Boards Boards Boards All jobs Status Workforce Workforce My Workforce Recr…" at bounding box center [290, 137] width 580 height 275
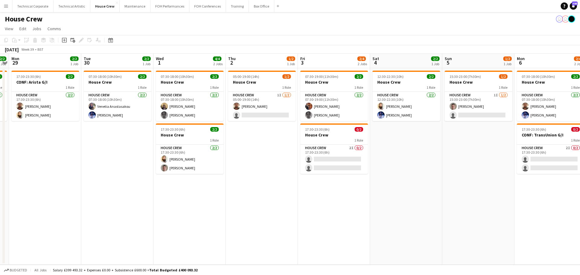
drag, startPoint x: 527, startPoint y: 183, endPoint x: 390, endPoint y: 183, distance: 136.9
click at [580, 187] on html "Menu Boards Boards Boards All jobs Status Workforce Workforce My Workforce Recr…" at bounding box center [290, 137] width 580 height 275
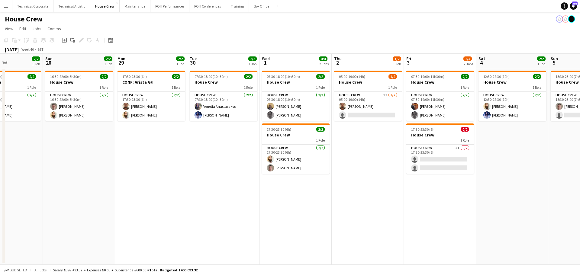
drag, startPoint x: 390, startPoint y: 176, endPoint x: 469, endPoint y: 187, distance: 79.6
click at [548, 185] on app-calendar-viewport "Thu 25 4/4 2 Jobs Fri 26 2/2 1 Job Sat 27 2/2 1 Job Sun 28 2/2 1 Job Mon 29 2/2…" at bounding box center [290, 159] width 580 height 211
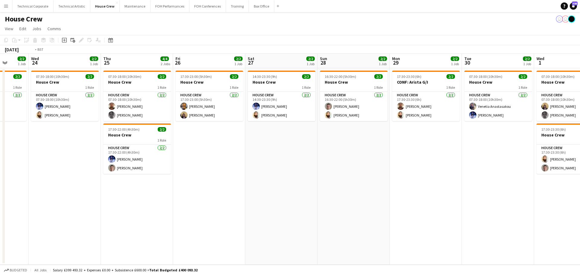
drag, startPoint x: 267, startPoint y: 169, endPoint x: 530, endPoint y: 190, distance: 263.3
click at [527, 189] on app-calendar-viewport "Sun 21 2/2 1 Job Mon 22 2/2 1 Job Tue 23 2/2 1 Job Wed 24 2/2 1 Job Thu 25 4/4 …" at bounding box center [290, 159] width 580 height 211
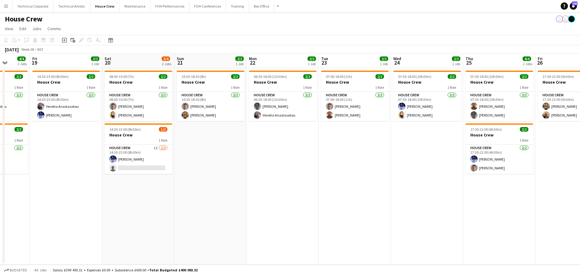
drag, startPoint x: 260, startPoint y: 177, endPoint x: 563, endPoint y: 197, distance: 303.9
click at [544, 195] on app-calendar-viewport "Wed 17 2/2 1 Job Thu 18 4/4 2 Jobs Fri 19 2/2 1 Job Sat 20 3/4 2 Jobs Sun 21 2/…" at bounding box center [290, 159] width 580 height 211
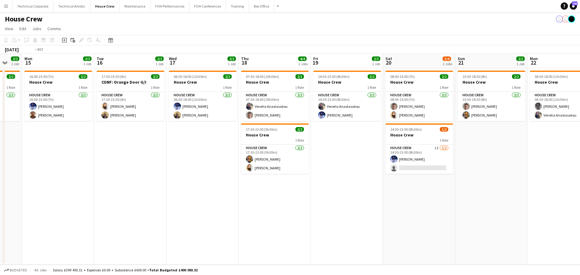
drag, startPoint x: 241, startPoint y: 179, endPoint x: 521, endPoint y: 189, distance: 280.5
click at [515, 189] on app-calendar-viewport "Sat 13 2/2 1 Job Sun 14 2/2 1 Job Mon 15 2/2 1 Job Tue 16 2/2 1 Job Wed 17 2/2 …" at bounding box center [290, 159] width 580 height 211
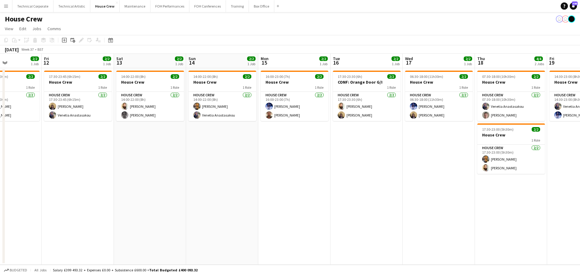
click at [543, 186] on app-calendar-viewport "Tue 9 4/4 2 Jobs Wed 10 4/4 2 Jobs Thu 11 2/2 1 Job Fri 12 2/2 1 Job Sat 13 2/2…" at bounding box center [290, 159] width 580 height 211
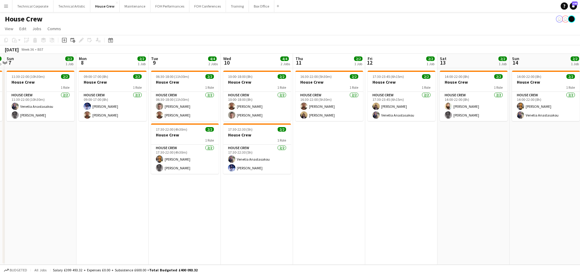
drag, startPoint x: 232, startPoint y: 183, endPoint x: 461, endPoint y: 186, distance: 228.7
click at [474, 184] on app-calendar-viewport "Fri 5 2/2 1 Job Sat 6 2/2 1 Job Sun 7 2/2 1 Job Mon 8 2/2 1 Job Tue 9 4/4 2 Job…" at bounding box center [290, 159] width 580 height 211
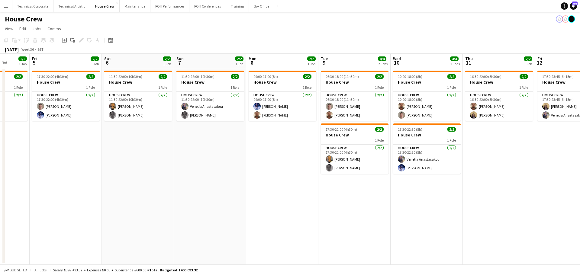
drag, startPoint x: 188, startPoint y: 163, endPoint x: 440, endPoint y: 166, distance: 252.3
click at [440, 166] on app-calendar-viewport "Tue 2 2/2 1 Job Wed 3 2/2 1 Job Thu 4 2/2 1 Job Fri 5 2/2 1 Job Sat 6 2/2 1 Job…" at bounding box center [290, 159] width 580 height 211
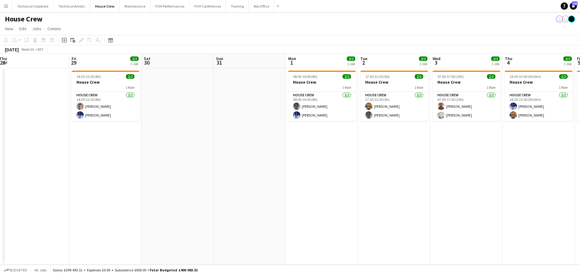
drag, startPoint x: 441, startPoint y: 173, endPoint x: 300, endPoint y: 166, distance: 141.3
click at [504, 176] on app-calendar-viewport "Tue 26 3/3 2 Jobs Wed 27 Thu 28 Fri 29 2/2 1 Job Sat 30 Sun 31 Mon 1 2/2 1 Job …" at bounding box center [290, 159] width 580 height 211
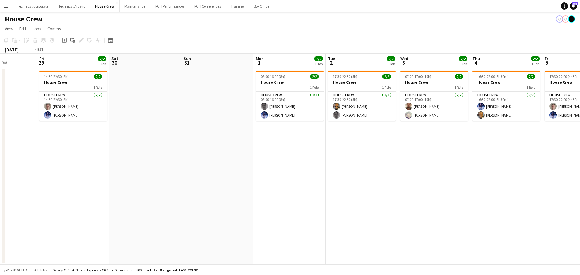
drag, startPoint x: 352, startPoint y: 162, endPoint x: 442, endPoint y: 165, distance: 89.8
click at [442, 165] on app-calendar-viewport "Tue 26 3/3 2 Jobs Wed 27 Thu 28 Fri 29 2/2 1 Job Sat 30 Sun 31 Mon 1 2/2 1 Job …" at bounding box center [290, 159] width 580 height 211
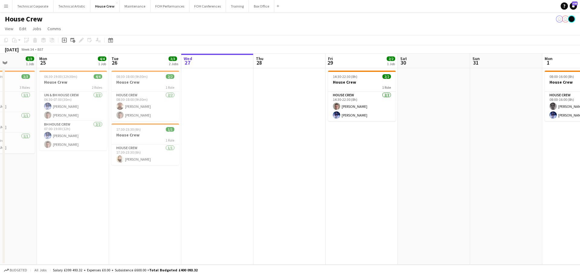
scroll to position [0, 174]
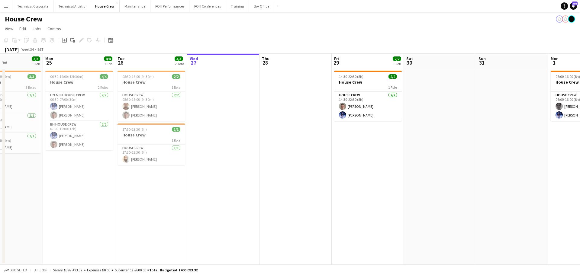
click at [301, 200] on app-date-cell at bounding box center [296, 166] width 72 height 197
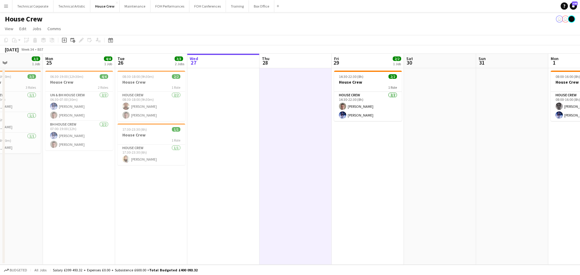
click at [301, 200] on app-date-cell at bounding box center [296, 166] width 72 height 197
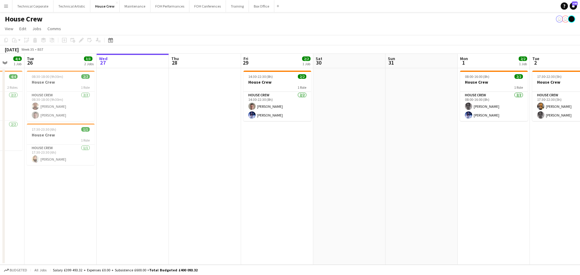
drag, startPoint x: 373, startPoint y: 136, endPoint x: 288, endPoint y: 11, distance: 151.6
click at [280, 144] on app-calendar-viewport "Fri 22 2/2 1 Job Sat 23 Sun 24 3/3 1 Job Mon 25 4/4 1 Job Tue 26 3/3 2 Jobs Wed…" at bounding box center [290, 159] width 580 height 211
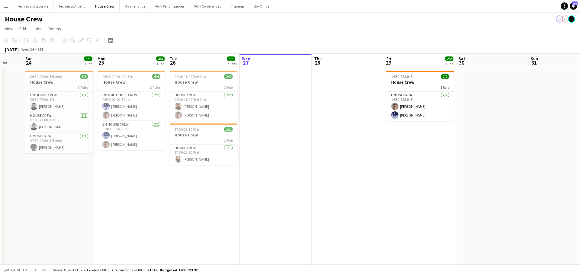
scroll to position [0, 186]
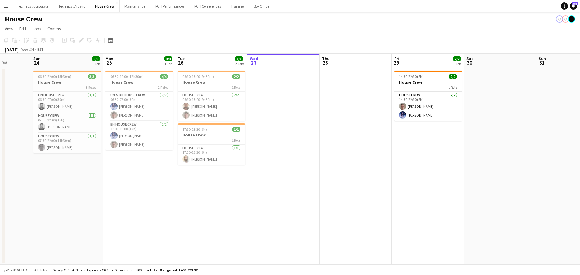
drag, startPoint x: 203, startPoint y: 130, endPoint x: 357, endPoint y: 125, distance: 153.5
click at [357, 125] on app-calendar-viewport "Thu 21 2/2 1 Job Fri 22 2/2 1 Job Sat 23 Sun 24 3/3 1 Job Mon 25 4/4 1 Job Tue …" at bounding box center [290, 159] width 580 height 211
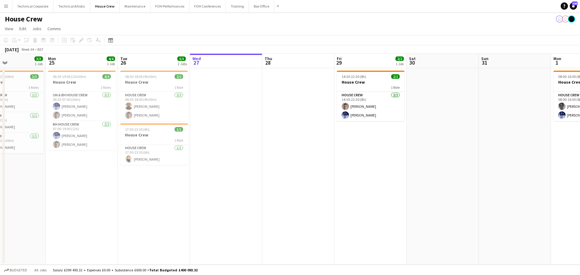
drag, startPoint x: 381, startPoint y: 140, endPoint x: 318, endPoint y: 156, distance: 64.8
click at [318, 156] on app-calendar-viewport "Thu 21 2/2 1 Job Fri 22 2/2 1 Job Sat 23 Sun 24 3/3 1 Job Mon 25 4/4 1 Job Tue …" at bounding box center [290, 159] width 580 height 211
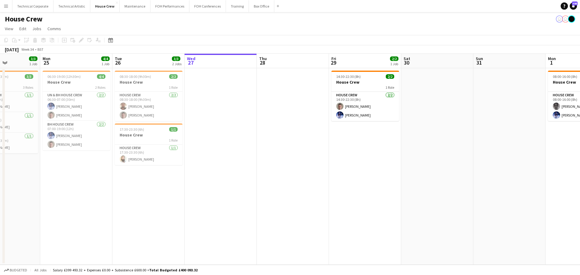
click at [262, 183] on app-date-cell at bounding box center [293, 166] width 72 height 197
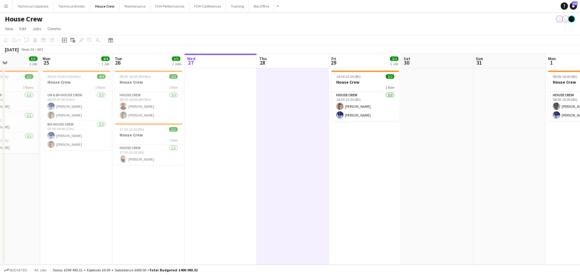
scroll to position [0, 249]
click at [262, 183] on app-date-cell at bounding box center [292, 166] width 72 height 197
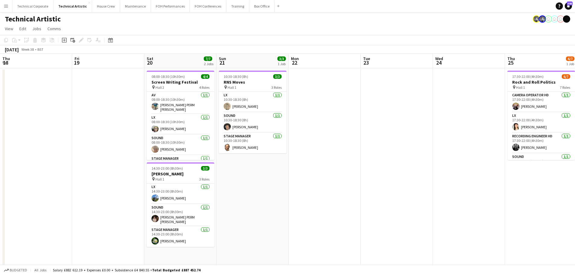
click at [398, 171] on app-calendar-viewport "Thu 18 Fri 19 Sat 20 7/7 2 Jobs Sun 21 3/3 1 Job Mon 22 Tue 23 Wed 24 Thu 25 6/…" at bounding box center [287, 180] width 575 height 253
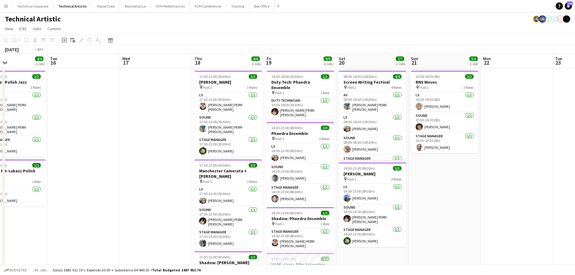
drag, startPoint x: 462, startPoint y: 179, endPoint x: 409, endPoint y: 183, distance: 53.0
click at [484, 180] on app-calendar-viewport "Sat 13 11/11 3 Jobs Sun 14 11/11 3 Jobs Mon 15 4/4 2 Jobs Tue 16 Wed 17 Thu 18 …" at bounding box center [287, 206] width 575 height 304
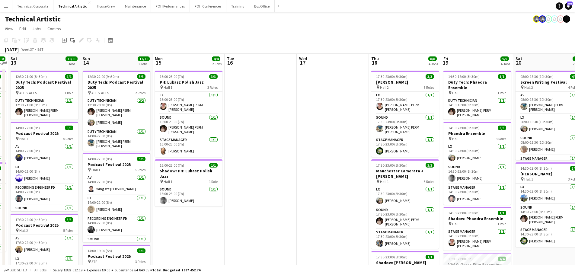
drag, startPoint x: 272, startPoint y: 176, endPoint x: 483, endPoint y: 179, distance: 210.6
click at [483, 179] on app-calendar-viewport "Thu 11 8/9 3 Jobs Fri 12 10/10 2 Jobs Sat 13 11/11 3 Jobs Sun 14 11/11 3 Jobs M…" at bounding box center [287, 206] width 575 height 304
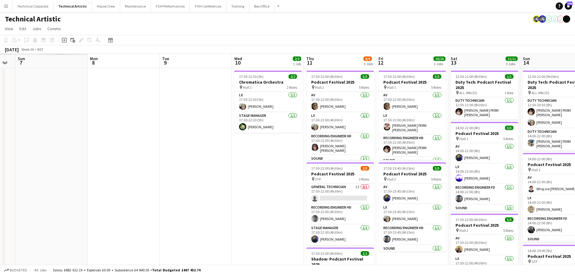
drag, startPoint x: 460, startPoint y: 191, endPoint x: 472, endPoint y: 197, distance: 13.2
click at [485, 193] on app-calendar-viewport "Fri 5 Sat 6 Sun 7 Mon 8 Tue 9 Wed 10 2/2 1 Job Thu 11 8/9 3 Jobs Fri 12 10/10 2…" at bounding box center [287, 206] width 575 height 304
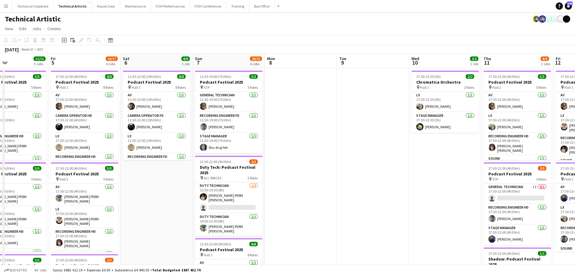
click at [441, 197] on app-calendar-viewport "Thu 4 11/11 3 Jobs Fri 5 16/17 4 Jobs Sat 6 8/8 1 Job Sun 7 20/21 4 Jobs Mon 8 …" at bounding box center [287, 244] width 575 height 381
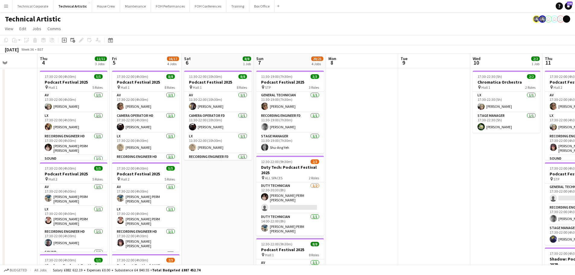
drag, startPoint x: 405, startPoint y: 194, endPoint x: 472, endPoint y: 193, distance: 67.1
click at [474, 193] on app-calendar-viewport "Mon 1 Tue 2 6/6 1 Job Wed 3 Thu 4 11/11 3 Jobs Fri 5 16/17 4 Jobs Sat 6 8/8 1 J…" at bounding box center [287, 244] width 575 height 381
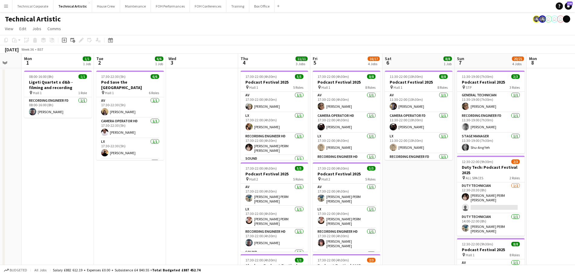
drag, startPoint x: 340, startPoint y: 195, endPoint x: 456, endPoint y: 203, distance: 116.0
click at [496, 201] on app-calendar-viewport "Sat 30 Sun 31 Mon 1 1/1 1 Job Tue 2 6/6 1 Job Wed 3 Thu 4 11/11 3 Jobs Fri 5 16…" at bounding box center [287, 244] width 575 height 381
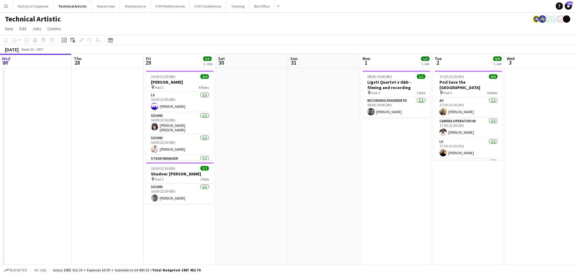
scroll to position [0, 144]
drag, startPoint x: 241, startPoint y: 192, endPoint x: 386, endPoint y: 200, distance: 144.7
click at [386, 200] on app-calendar-viewport "Mon 25 4/4 1 Job Tue 26 6/6 3 Jobs Wed 27 Thu 28 Fri 29 5/5 2 Jobs Sat 30 Sun 3…" at bounding box center [287, 244] width 575 height 381
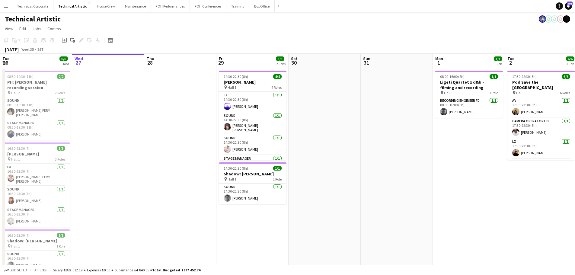
scroll to position [0, 179]
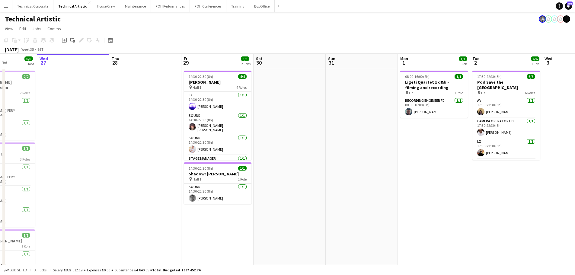
click at [356, 181] on app-calendar-viewport "Sun 24 4/4 1 Job Mon 25 4/4 1 Job Tue 26 6/6 3 Jobs Wed 27 Thu 28 Fri 29 5/5 2 …" at bounding box center [287, 244] width 575 height 381
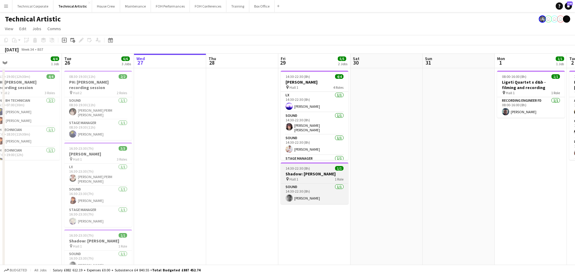
drag, startPoint x: 268, startPoint y: 170, endPoint x: 202, endPoint y: 174, distance: 66.0
click at [192, 177] on app-calendar-viewport "Fri 22 Sat 23 Sun 24 4/4 1 Job Mon 25 4/4 1 Job Tue 26 6/6 3 Jobs Wed 27 Thu 28…" at bounding box center [287, 244] width 575 height 381
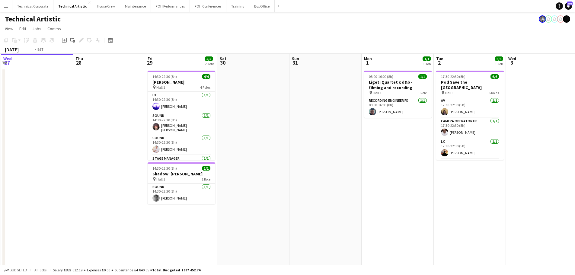
drag, startPoint x: 360, startPoint y: 178, endPoint x: 531, endPoint y: 182, distance: 171.0
click at [532, 182] on app-calendar-viewport "Mon 25 4/4 1 Job Tue 26 6/6 3 Jobs Wed 27 Thu 28 Fri 29 5/5 2 Jobs Sat 30 Sun 3…" at bounding box center [287, 244] width 575 height 381
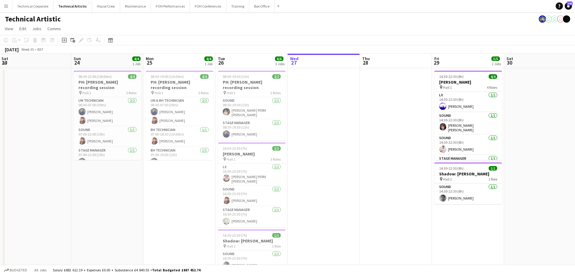
scroll to position [0, 124]
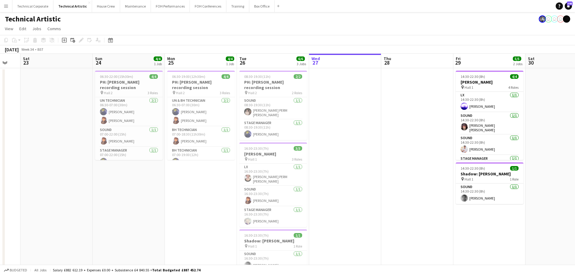
drag, startPoint x: 339, startPoint y: 183, endPoint x: 347, endPoint y: 183, distance: 8.2
click at [347, 183] on app-calendar-viewport "Thu 21 4/4 1 Job Fri 22 Sat 23 Sun 24 4/4 1 Job Mon 25 4/4 1 Job Tue 26 6/6 3 J…" at bounding box center [287, 244] width 575 height 381
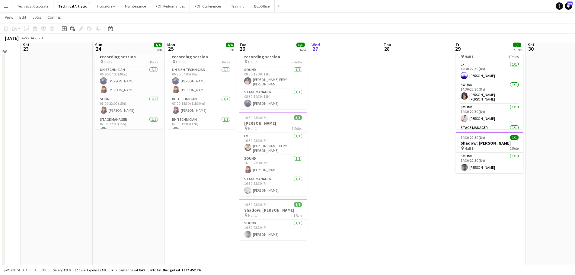
scroll to position [0, 0]
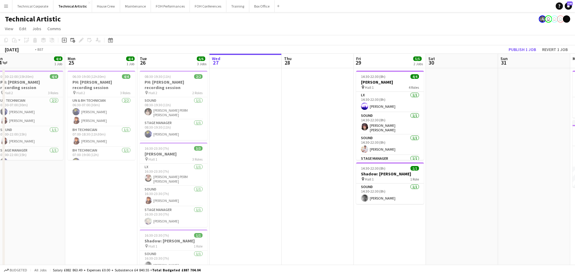
drag, startPoint x: 419, startPoint y: 106, endPoint x: 159, endPoint y: 113, distance: 259.9
click at [159, 113] on app-calendar-viewport "Thu 21 4/4 1 Job Fri 22 Sat 23 Sun 24 4/4 1 Job Mon 25 4/4 1 Job Tue 26 6/6 3 J…" at bounding box center [287, 244] width 575 height 381
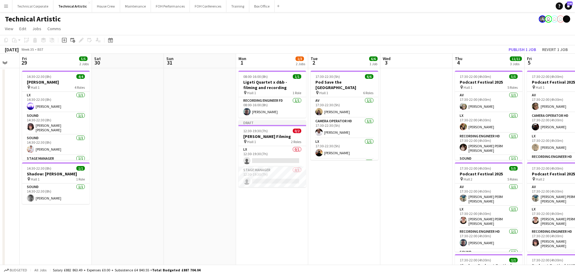
drag, startPoint x: 244, startPoint y: 134, endPoint x: 235, endPoint y: 134, distance: 9.4
click at [235, 134] on app-calendar-viewport "Tue 26 6/6 3 Jobs Wed 27 Thu 28 Fri 29 5/5 2 Jobs Sat 30 Sun 31 Mon 1 1/3 2 Job…" at bounding box center [287, 244] width 575 height 381
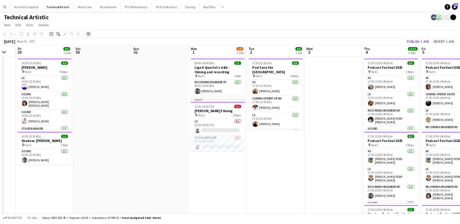
scroll to position [0, 199]
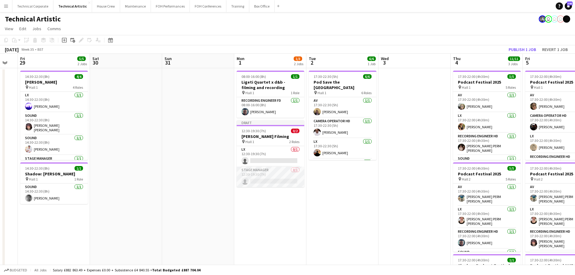
click at [271, 176] on app-card-role "Stage Manager 0/1 12:30-19:30 (7h) single-neutral-actions" at bounding box center [271, 177] width 68 height 21
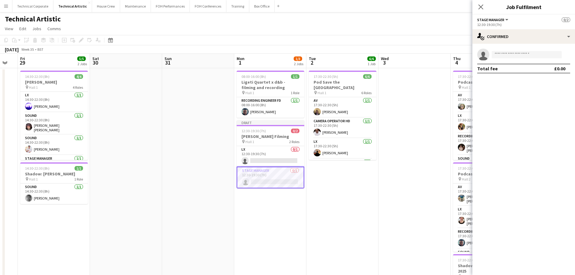
click at [502, 49] on app-invite-slot "single-neutral-actions" at bounding box center [524, 55] width 103 height 12
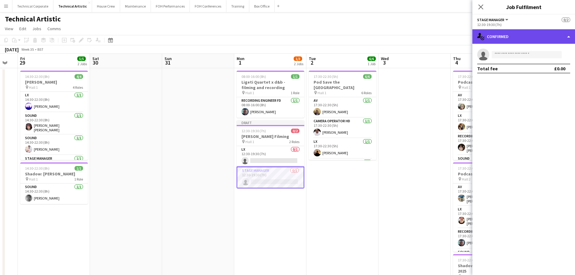
click at [516, 34] on div "single-neutral-actions-check-2 Confirmed" at bounding box center [524, 36] width 103 height 15
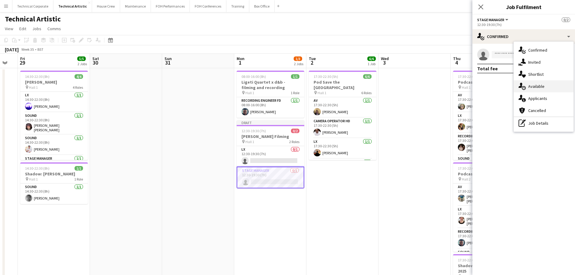
click at [536, 91] on div "single-neutral-actions-upload Available" at bounding box center [544, 86] width 60 height 12
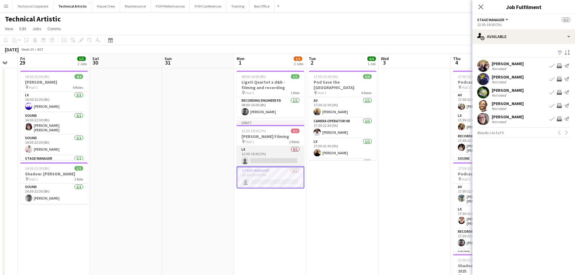
click at [282, 158] on app-card-role "LX 0/1 12:30-19:30 (7h) single-neutral-actions" at bounding box center [271, 156] width 68 height 21
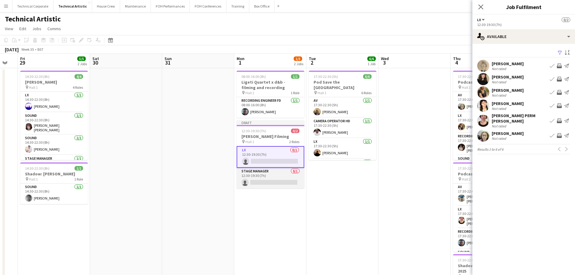
click at [252, 185] on app-card-role "Stage Manager 0/1 12:30-19:30 (7h) single-neutral-actions" at bounding box center [271, 178] width 68 height 21
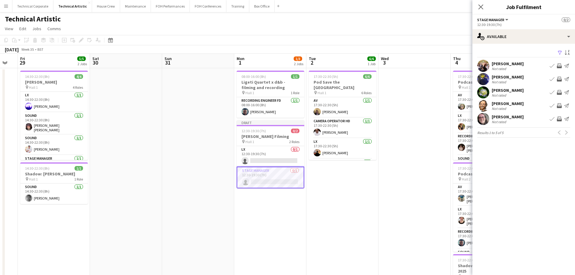
click at [289, 221] on app-date-cell "08:00-16:00 (8h) 1/1 Ligeti Quartet x d&b - filming and recording pin Hall 1 1 …" at bounding box center [270, 251] width 72 height 366
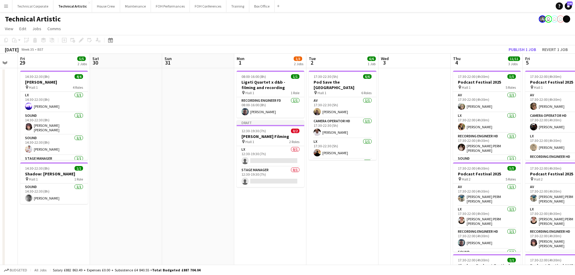
click at [366, 192] on app-date-cell "17:30-22:30 (5h) 6/6 Pod Save the UK pin Hall 1 6 Roles AV 1/1 17:30-22:30 (5h)…" at bounding box center [343, 251] width 72 height 366
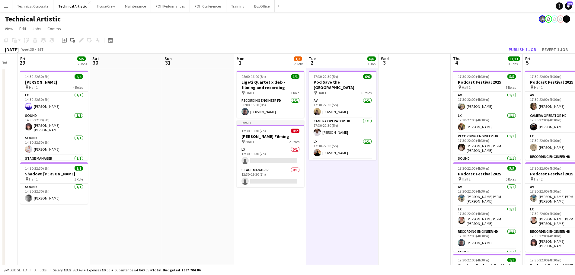
click at [366, 192] on app-date-cell "17:30-22:30 (5h) 6/6 Pod Save the UK pin Hall 1 6 Roles AV 1/1 17:30-22:30 (5h)…" at bounding box center [343, 251] width 72 height 366
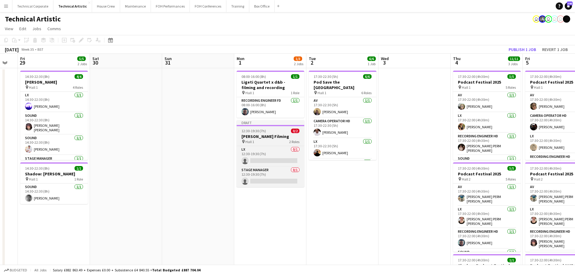
click at [260, 130] on span "12:30-19:30 (7h)" at bounding box center [254, 131] width 24 height 5
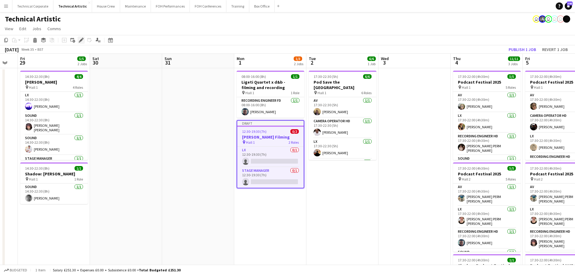
click at [81, 40] on icon at bounding box center [80, 40] width 3 height 3
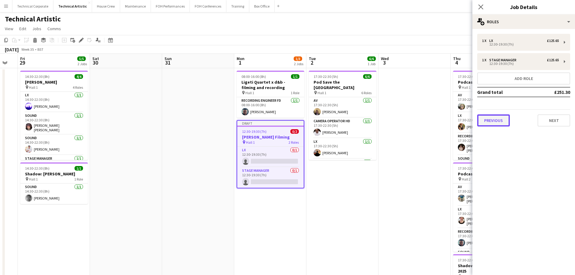
drag, startPoint x: 497, startPoint y: 117, endPoint x: 496, endPoint y: 91, distance: 26.6
click at [497, 118] on button "Previous" at bounding box center [494, 120] width 33 height 12
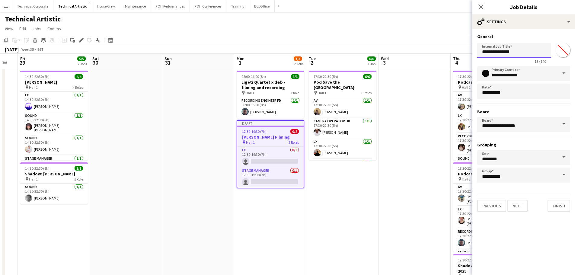
click at [480, 50] on input "**********" at bounding box center [515, 50] width 74 height 15
type input "**********"
click button "Next" at bounding box center [518, 206] width 20 height 12
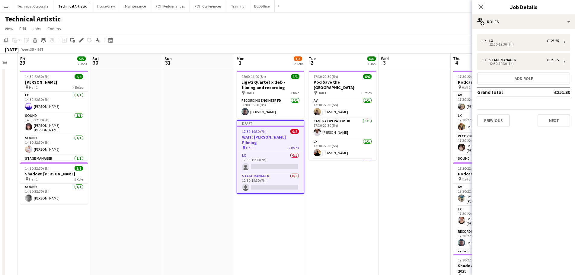
click at [354, 173] on app-date-cell "17:30-22:30 (5h) 6/6 Pod Save the UK pin Hall 1 6 Roles AV 1/1 17:30-22:30 (5h)…" at bounding box center [343, 251] width 72 height 366
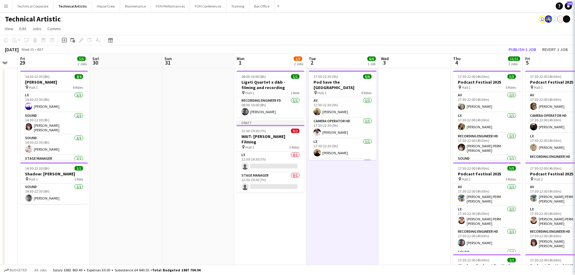
click at [353, 177] on app-date-cell "17:30-22:30 (5h) 6/6 Pod Save the UK pin Hall 1 6 Roles AV 1/1 17:30-22:30 (5h)…" at bounding box center [343, 251] width 72 height 366
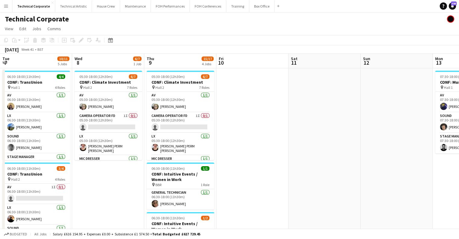
scroll to position [0, 135]
